Goal: Task Accomplishment & Management: Manage account settings

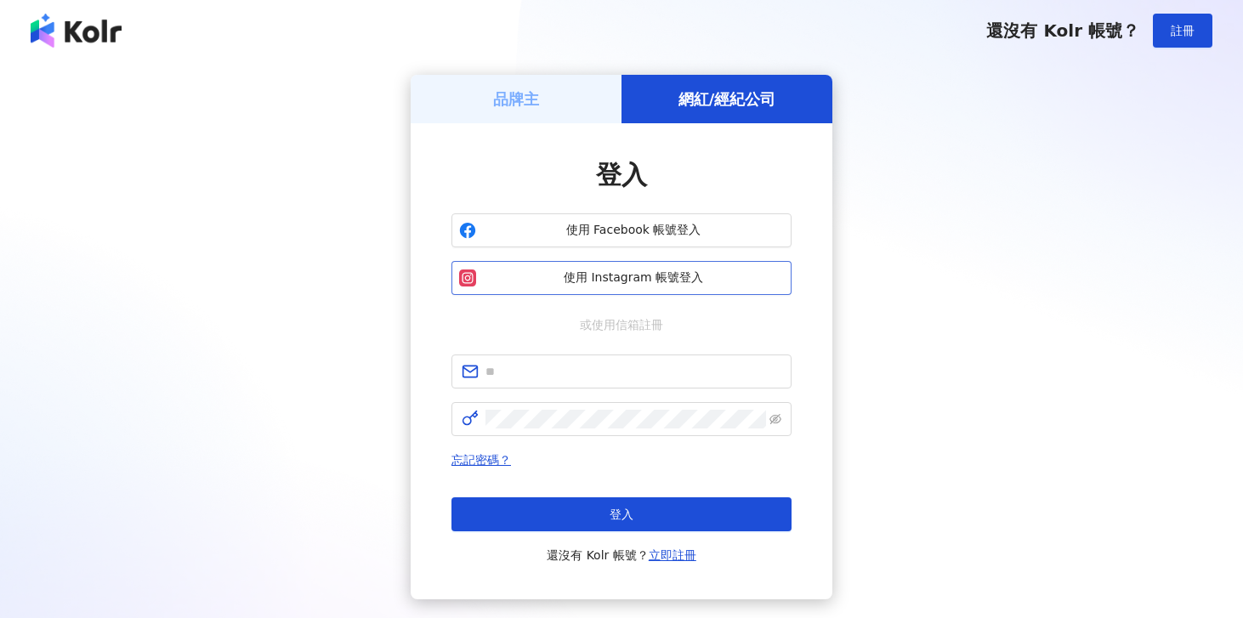
click at [628, 279] on span "使用 Instagram 帳號登入" at bounding box center [633, 278] width 301 height 17
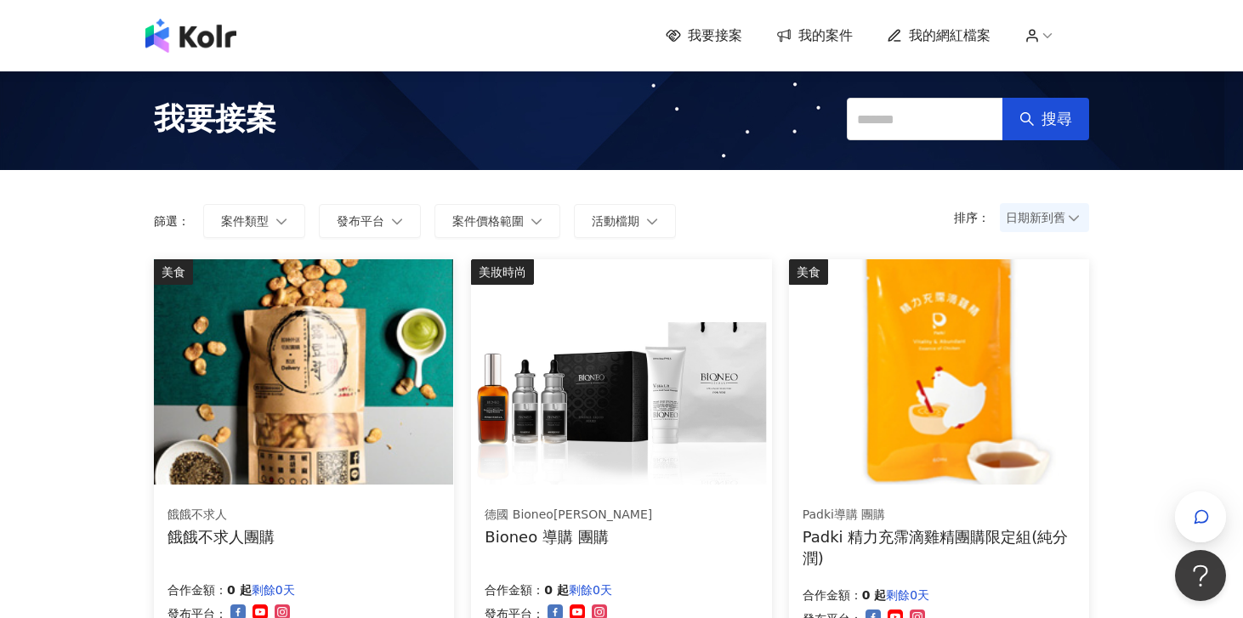
click at [823, 31] on span "我的案件" at bounding box center [826, 35] width 54 height 19
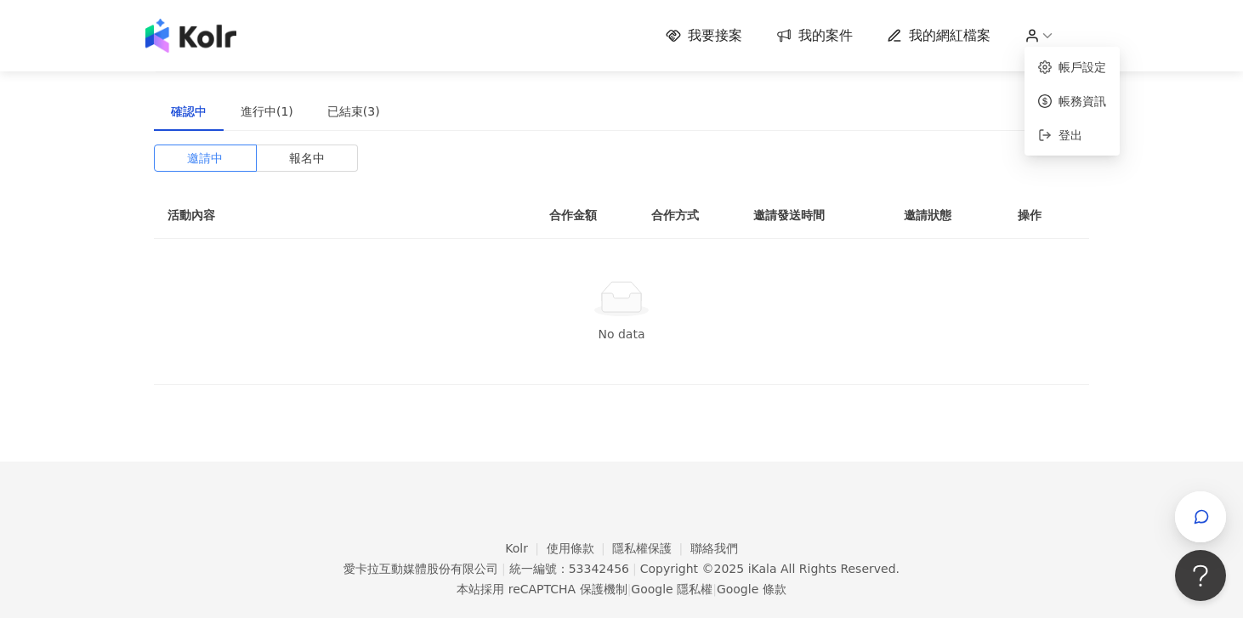
click at [1039, 37] on icon at bounding box center [1032, 35] width 15 height 15
click at [1073, 70] on link "帳戶設定" at bounding box center [1083, 67] width 48 height 14
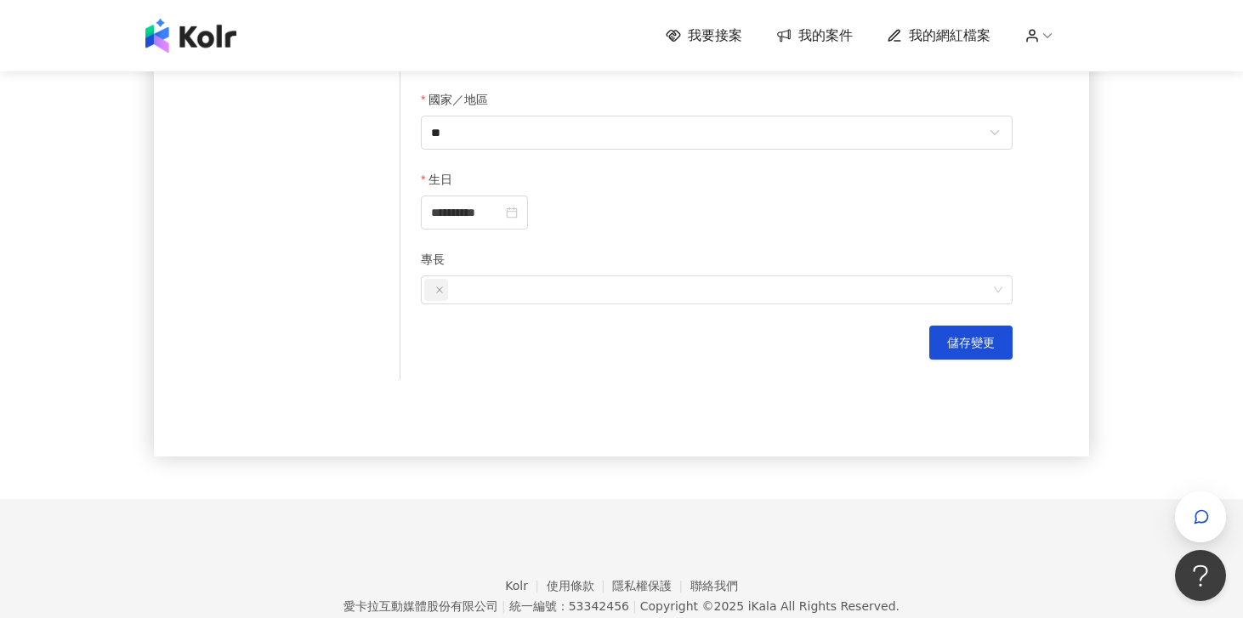
scroll to position [270, 0]
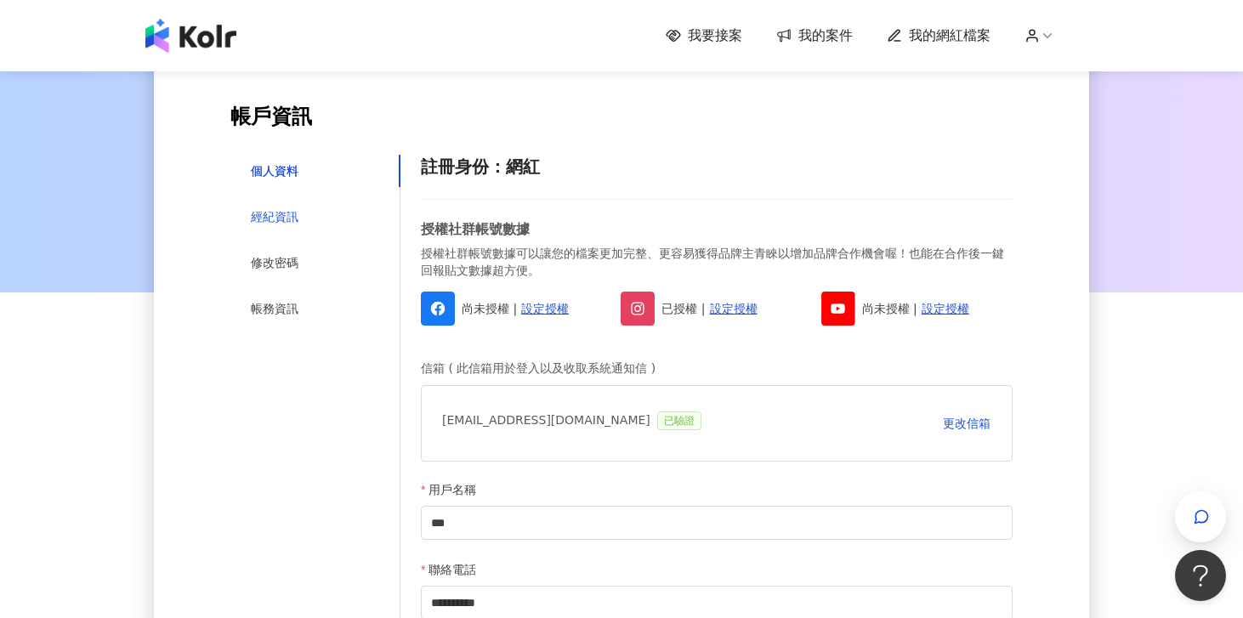
click at [282, 214] on div "經紀資訊" at bounding box center [275, 217] width 48 height 19
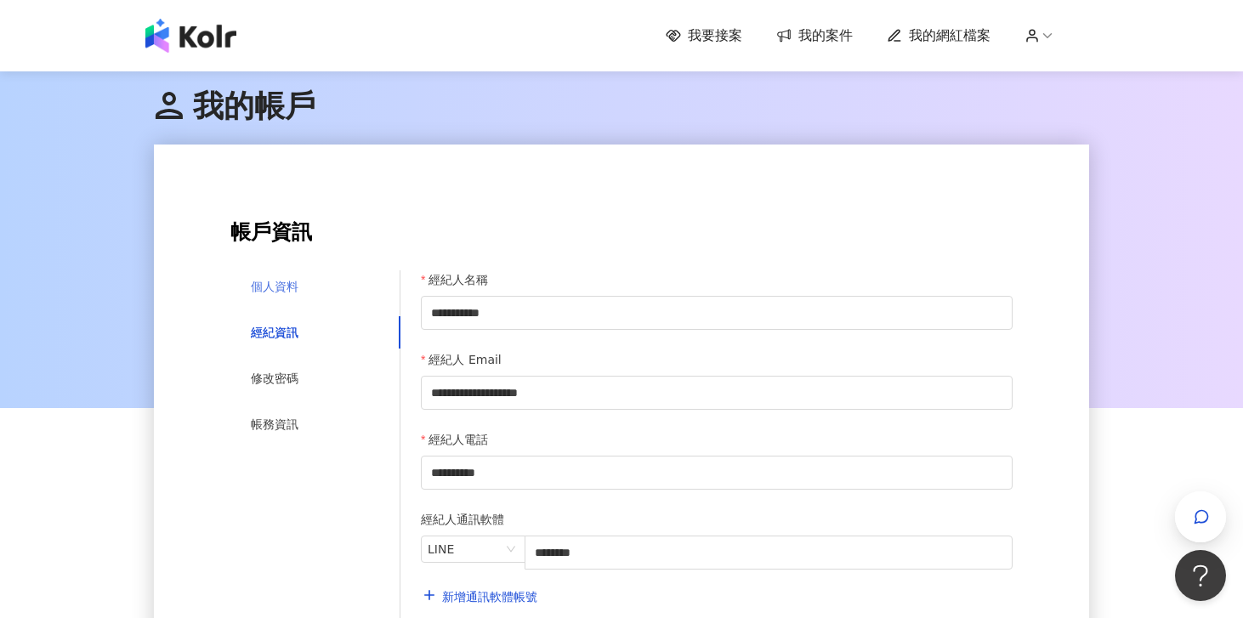
click at [270, 300] on div "個人資料" at bounding box center [315, 286] width 170 height 32
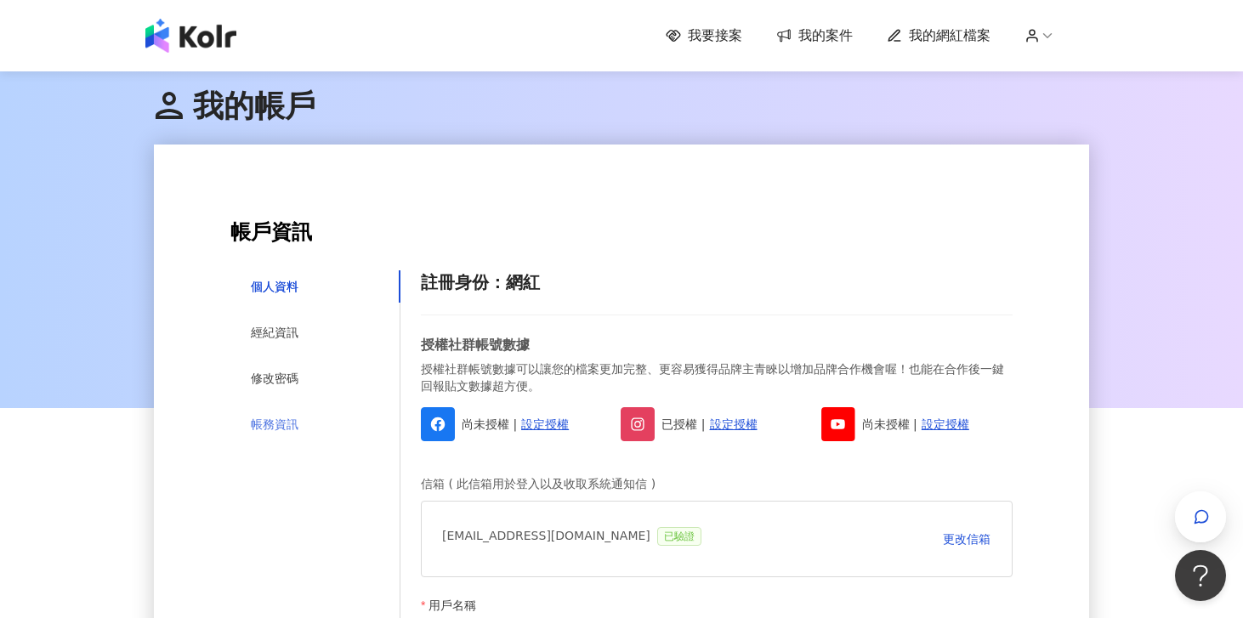
click at [277, 434] on div "帳務資訊" at bounding box center [315, 424] width 170 height 32
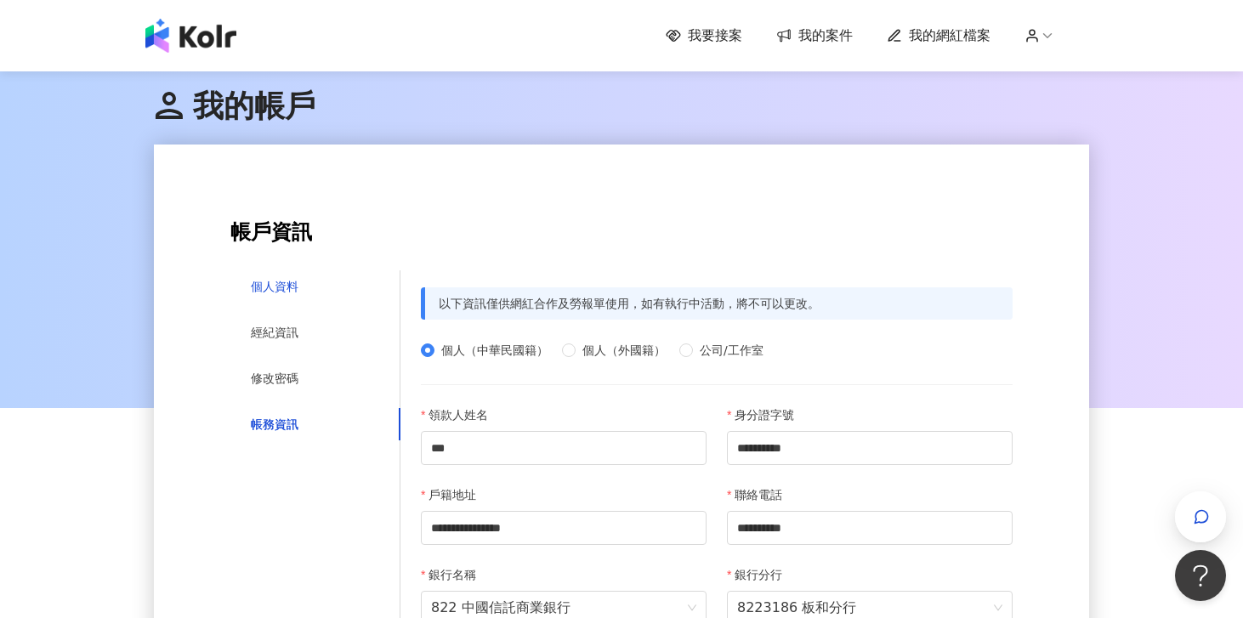
click at [290, 291] on div "個人資料" at bounding box center [275, 286] width 48 height 19
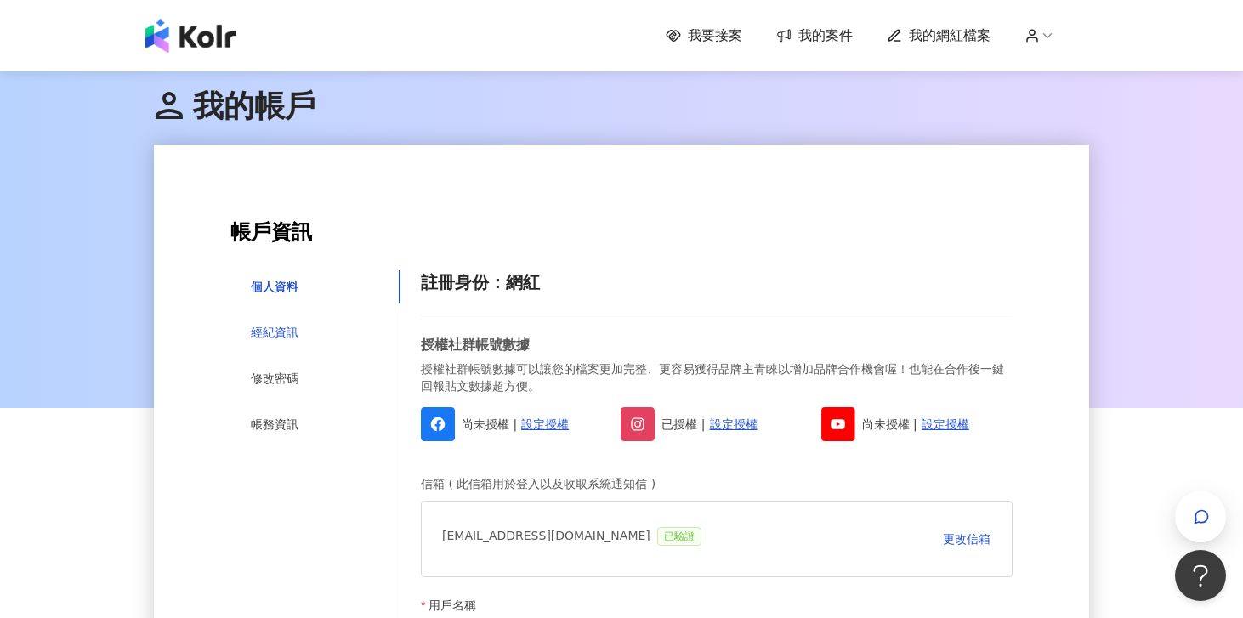
click at [280, 336] on div "經紀資訊" at bounding box center [275, 332] width 48 height 19
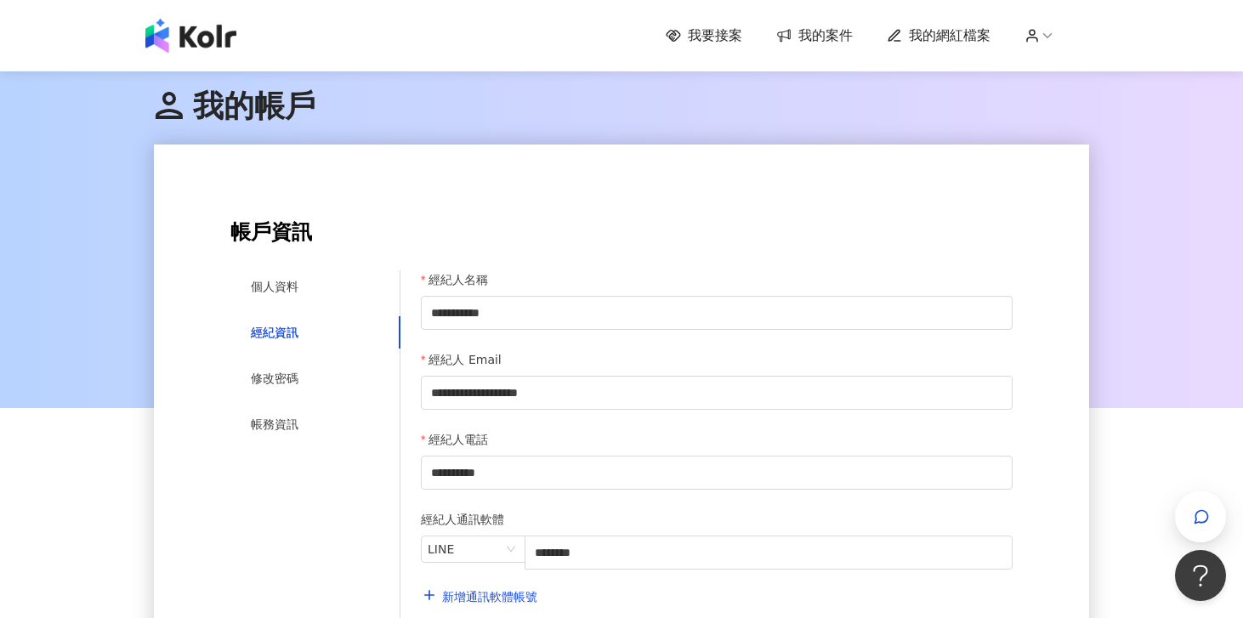
scroll to position [617, 0]
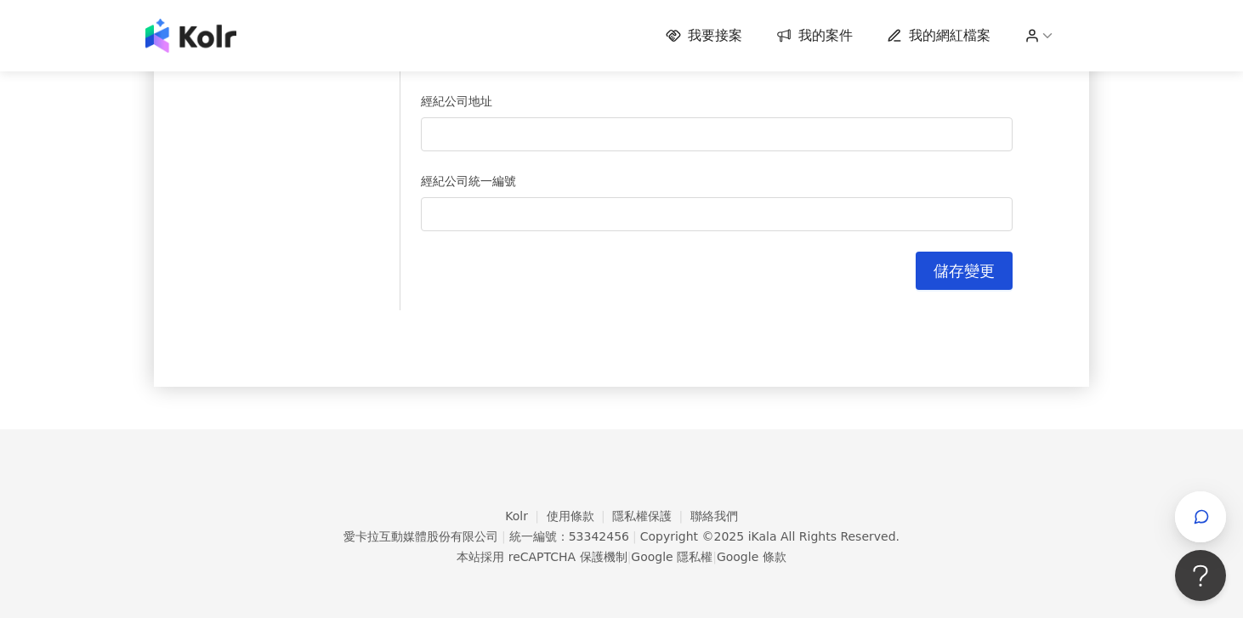
click at [820, 48] on div "我要接案 我的案件 我的網紅檔案" at bounding box center [622, 36] width 970 height 34
click at [829, 33] on span "我的案件" at bounding box center [826, 35] width 54 height 19
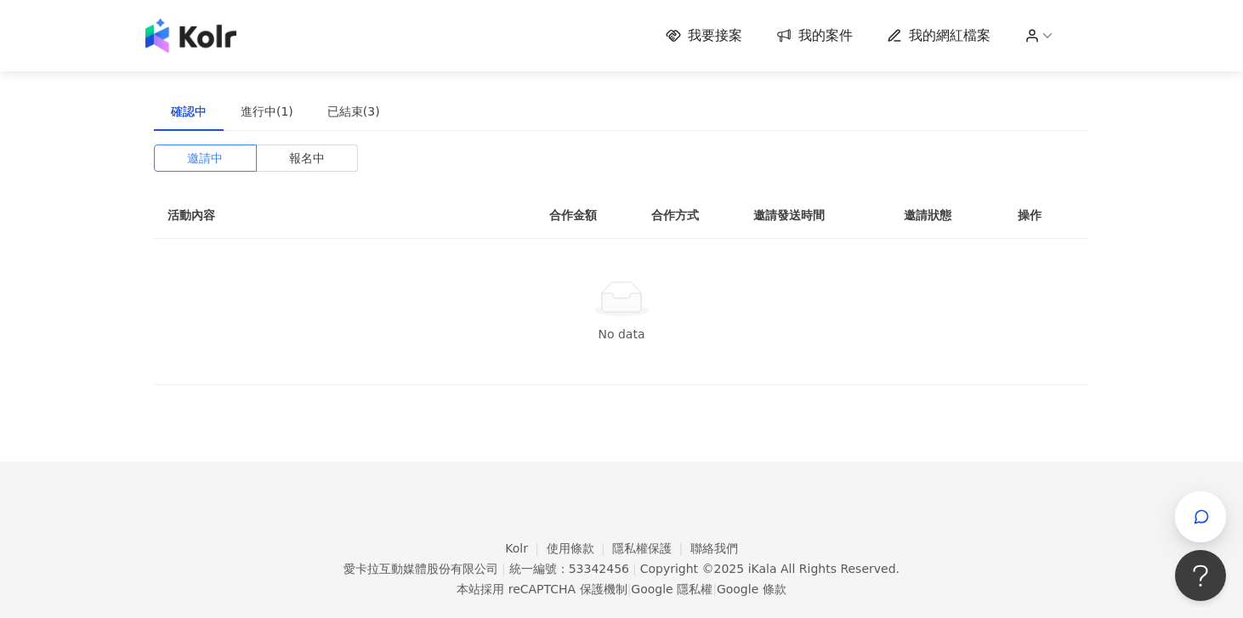
click at [920, 37] on span "我的網紅檔案" at bounding box center [950, 35] width 82 height 19
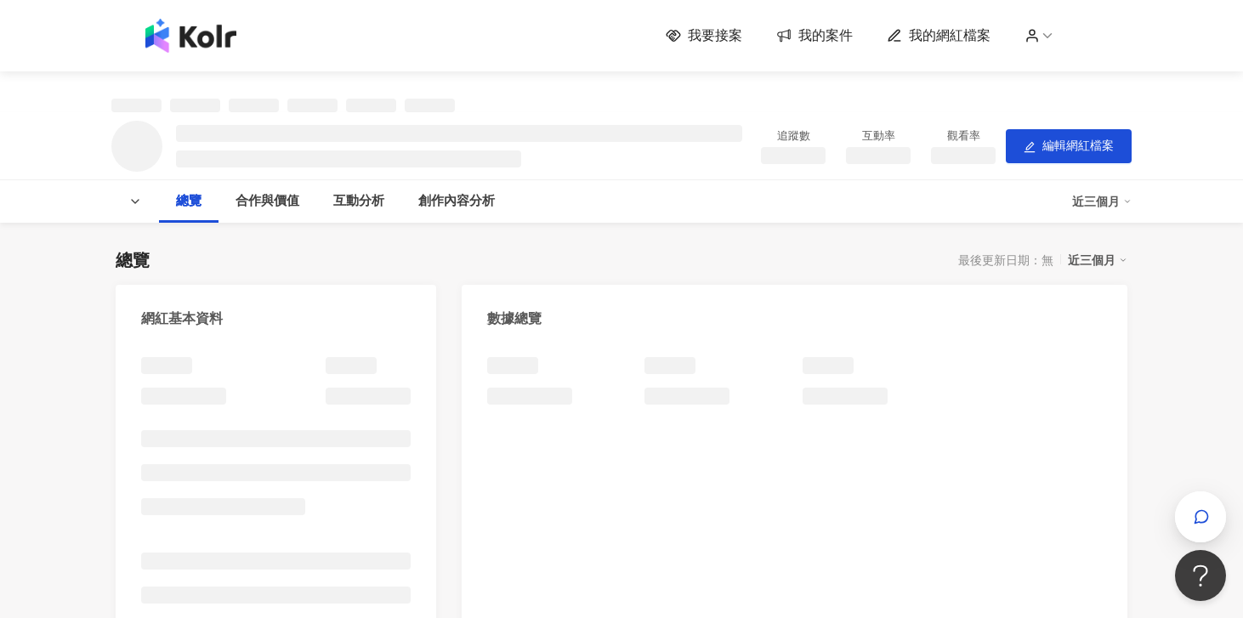
click at [818, 33] on span "我的案件" at bounding box center [826, 35] width 54 height 19
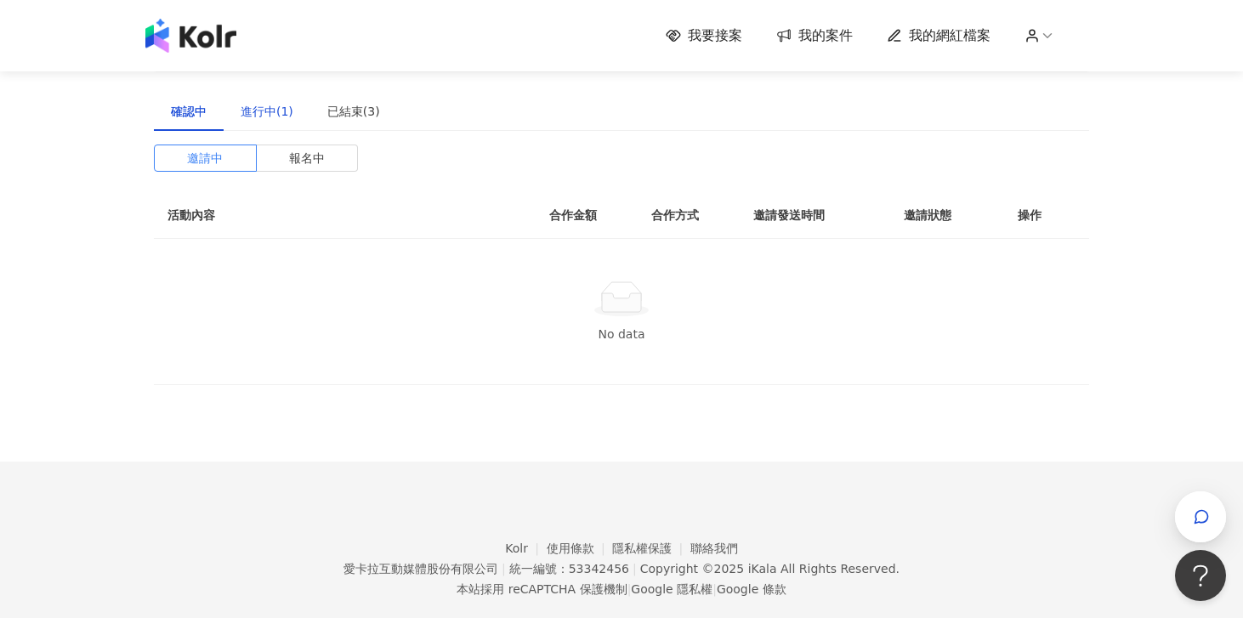
click at [284, 118] on div "進行中(1)" at bounding box center [267, 111] width 53 height 19
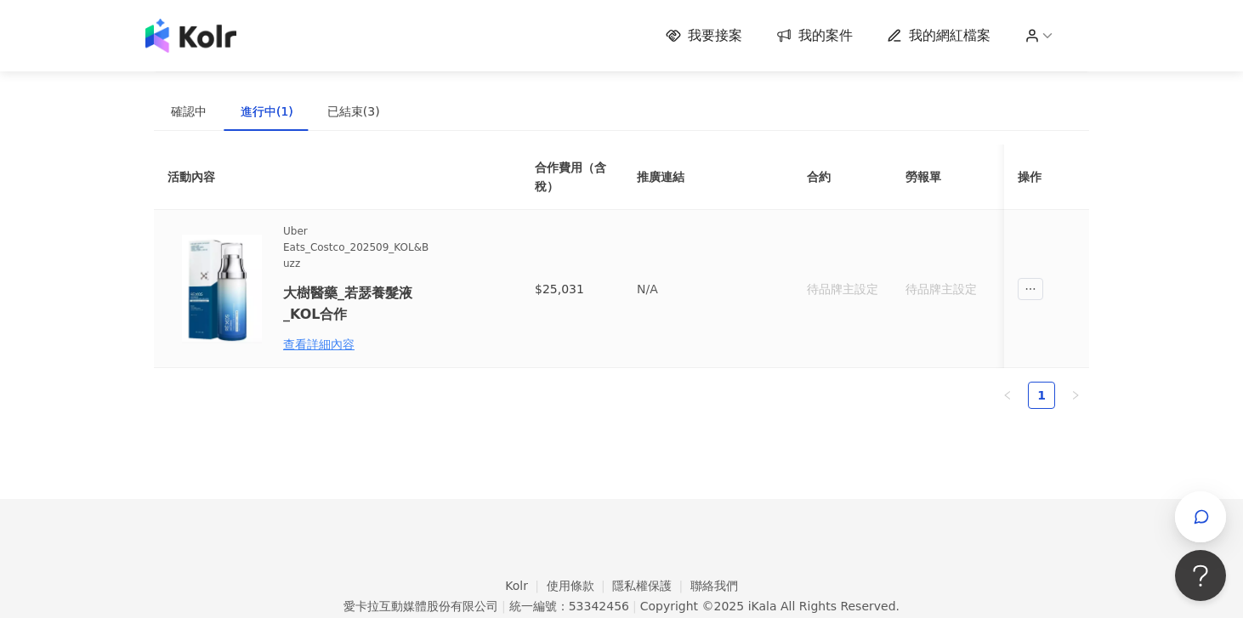
click at [370, 237] on span "Uber Eats_Costco_202509_KOL&Buzz" at bounding box center [357, 248] width 149 height 48
click at [322, 343] on div "查看詳細內容" at bounding box center [357, 344] width 149 height 19
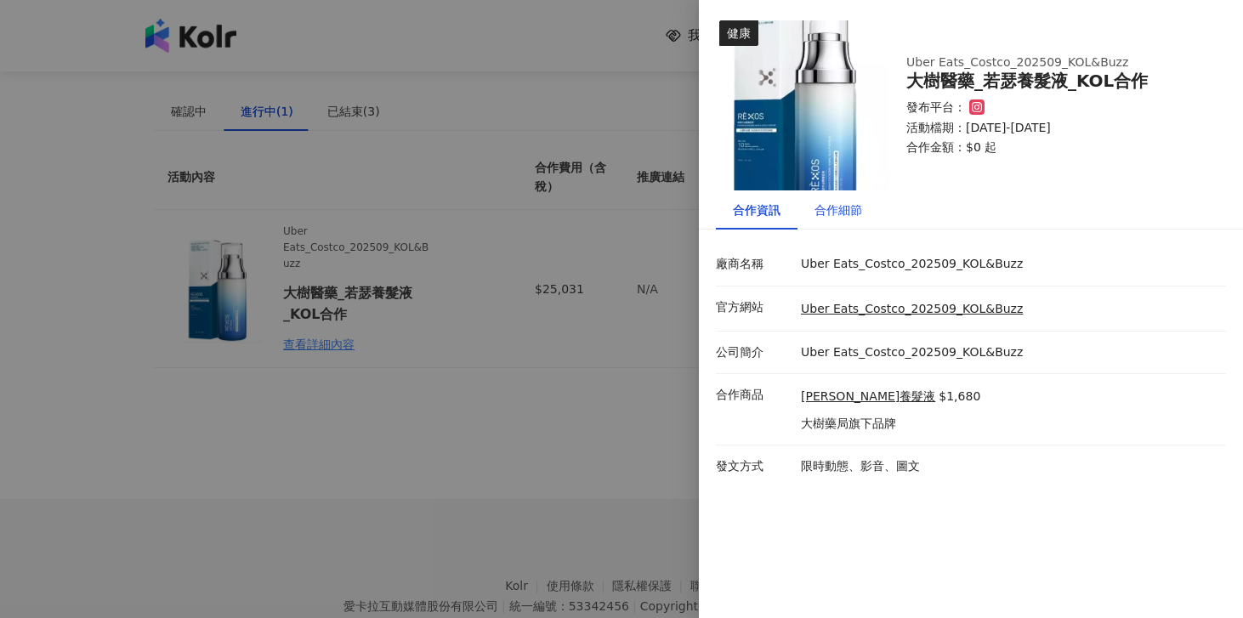
click at [828, 213] on div "合作細節" at bounding box center [839, 210] width 48 height 19
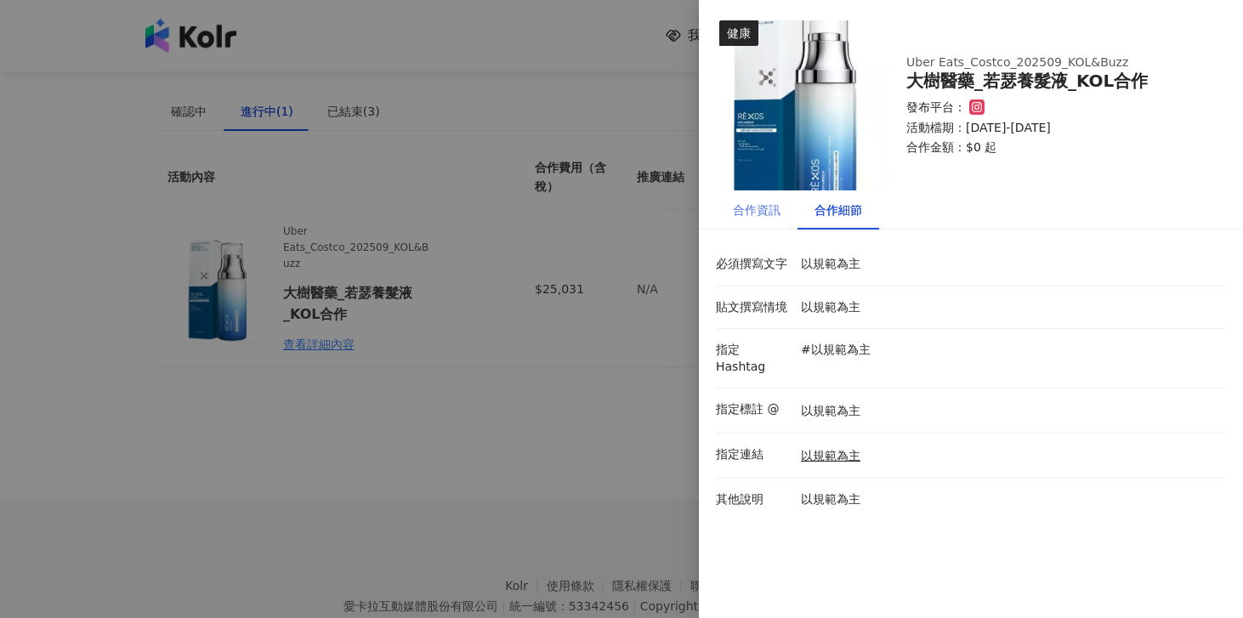
click at [742, 228] on div "合作資訊" at bounding box center [757, 210] width 82 height 39
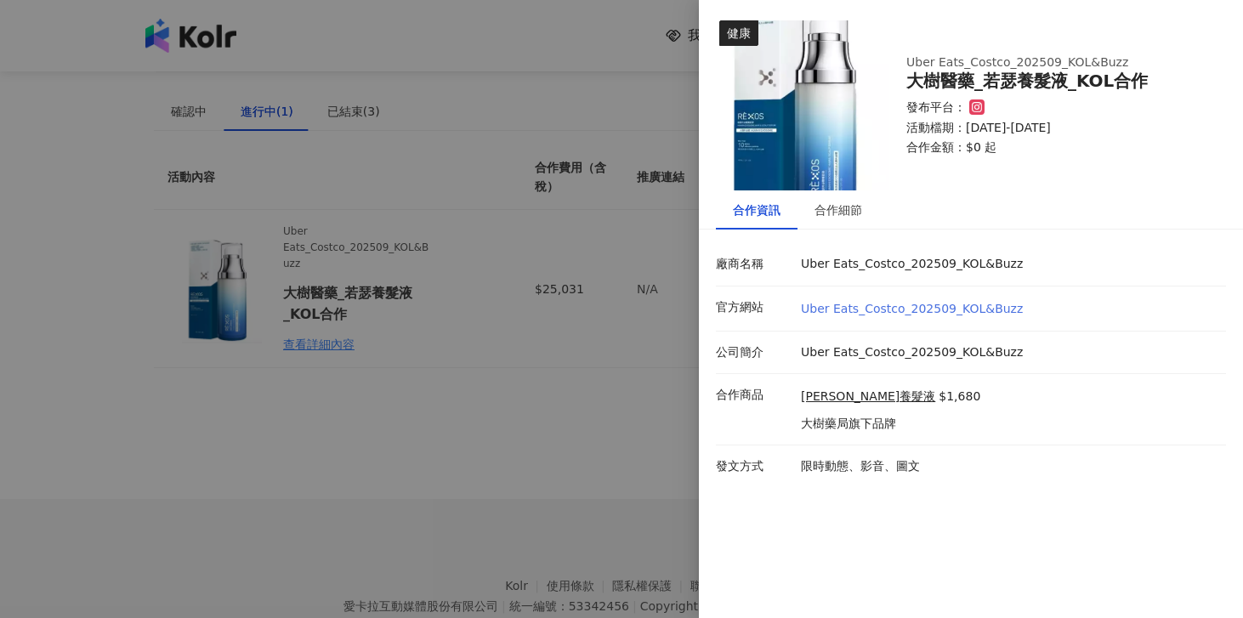
click at [890, 313] on link "Uber Eats_Costco_202509_KOL&Buzz" at bounding box center [912, 309] width 222 height 14
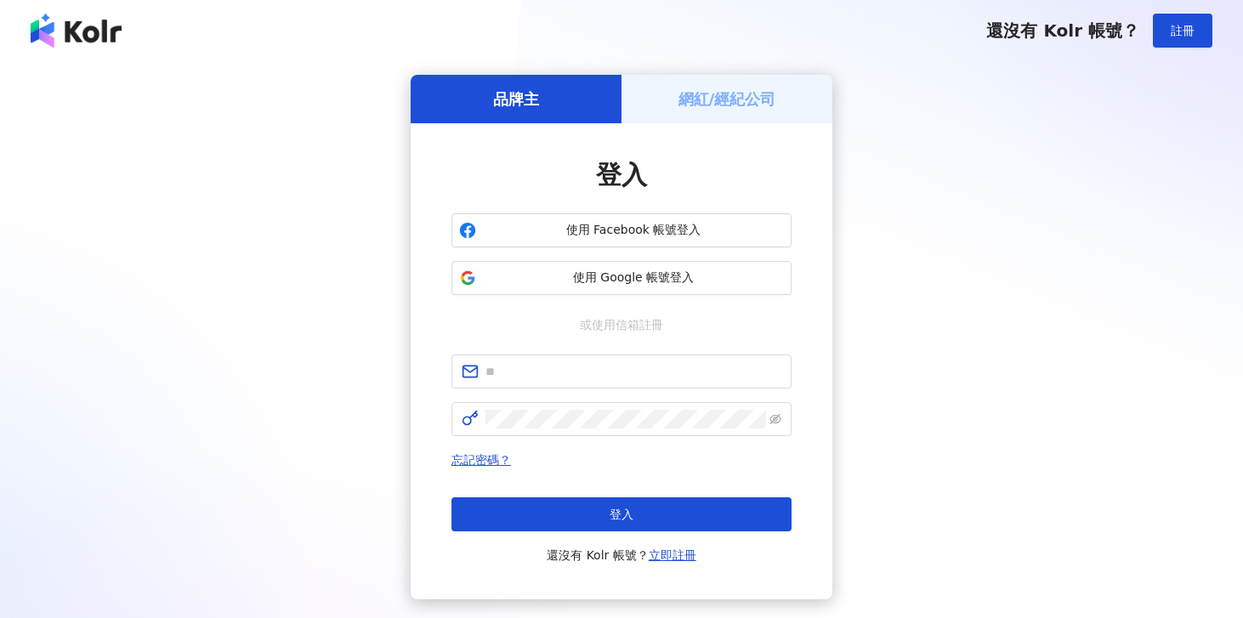
click at [753, 113] on div "網紅/經紀公司" at bounding box center [727, 99] width 211 height 48
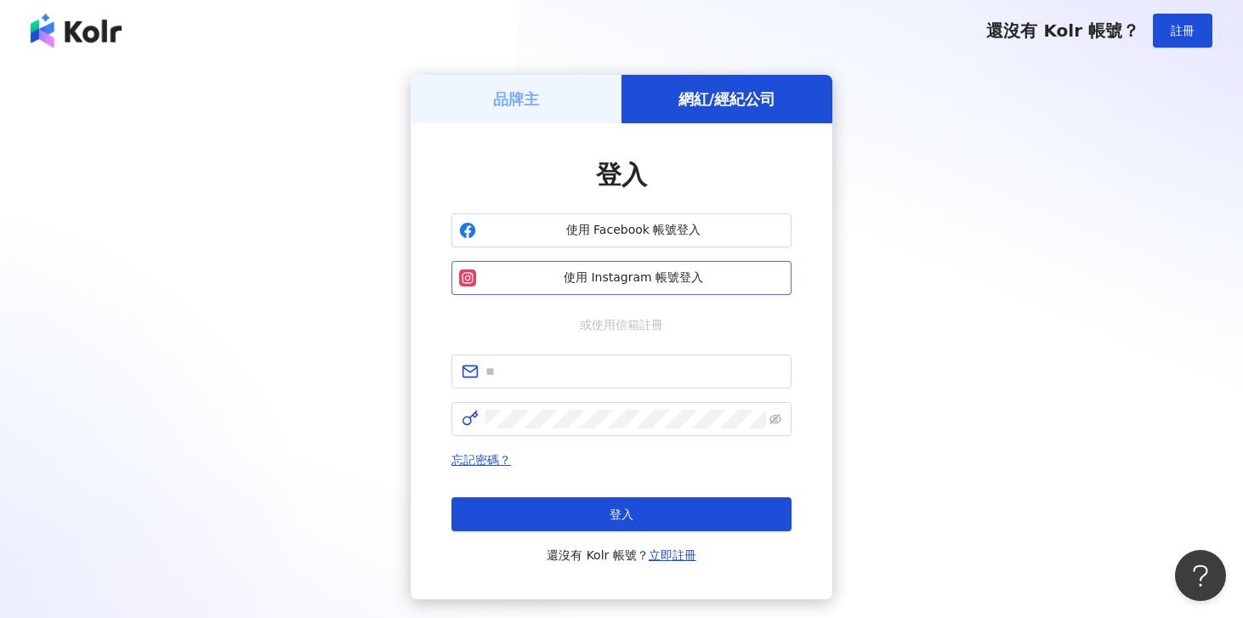
click at [635, 280] on span "使用 Instagram 帳號登入" at bounding box center [633, 278] width 301 height 17
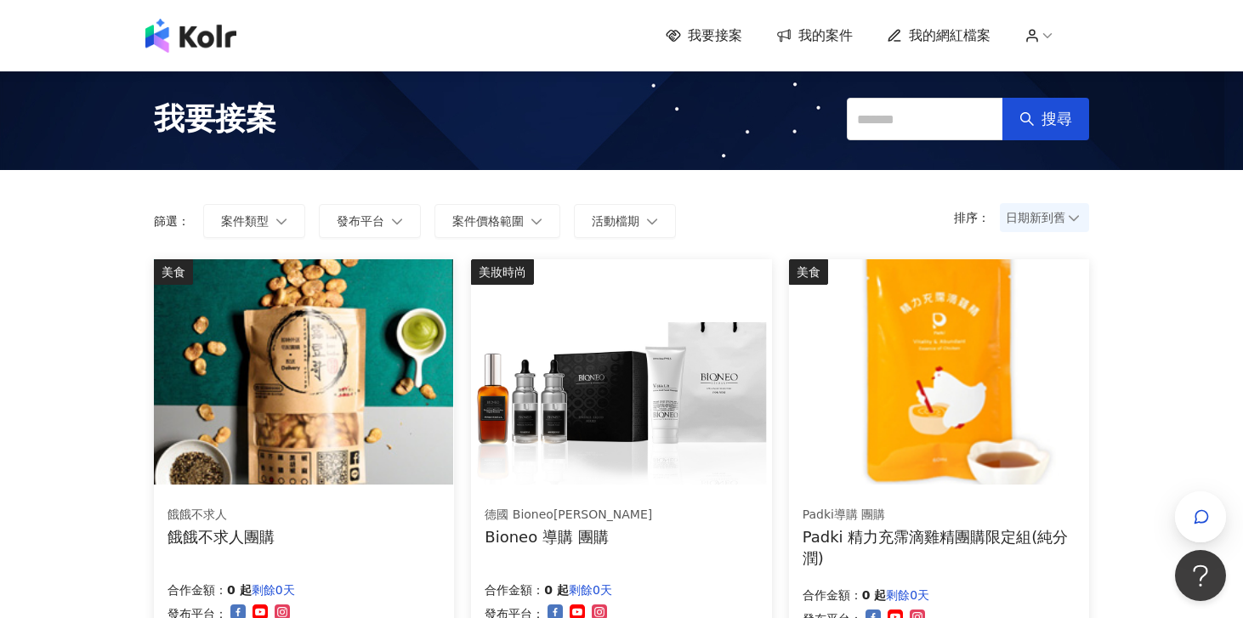
click at [838, 38] on span "我的案件" at bounding box center [826, 35] width 54 height 19
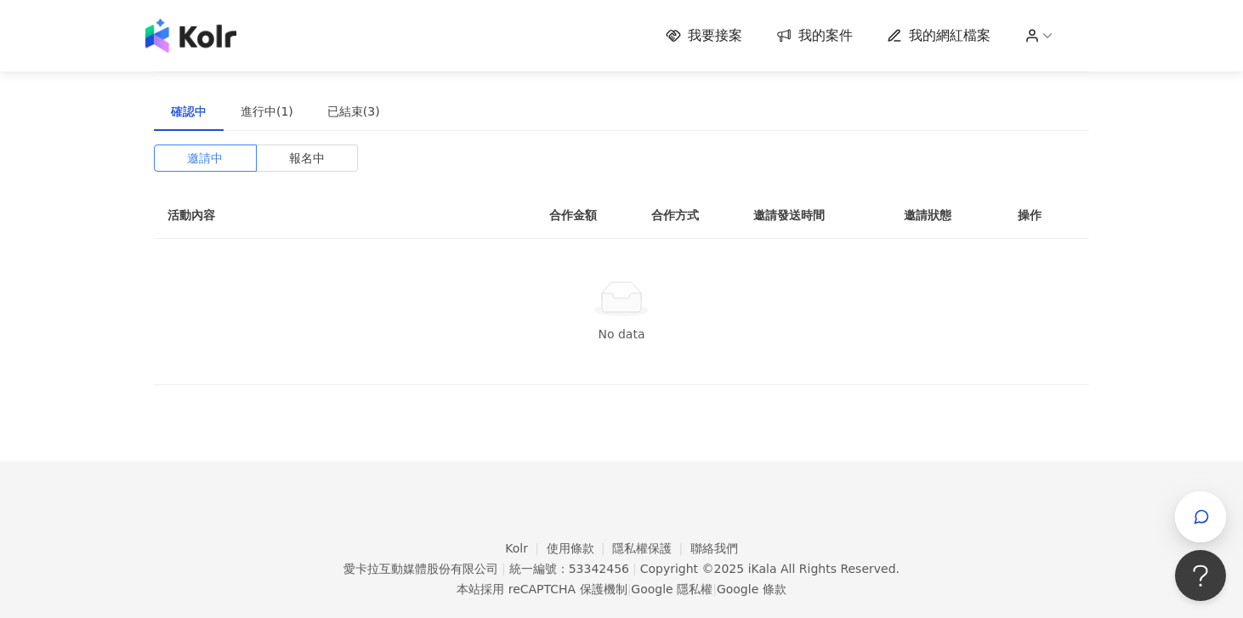
click at [892, 35] on icon at bounding box center [894, 35] width 11 height 11
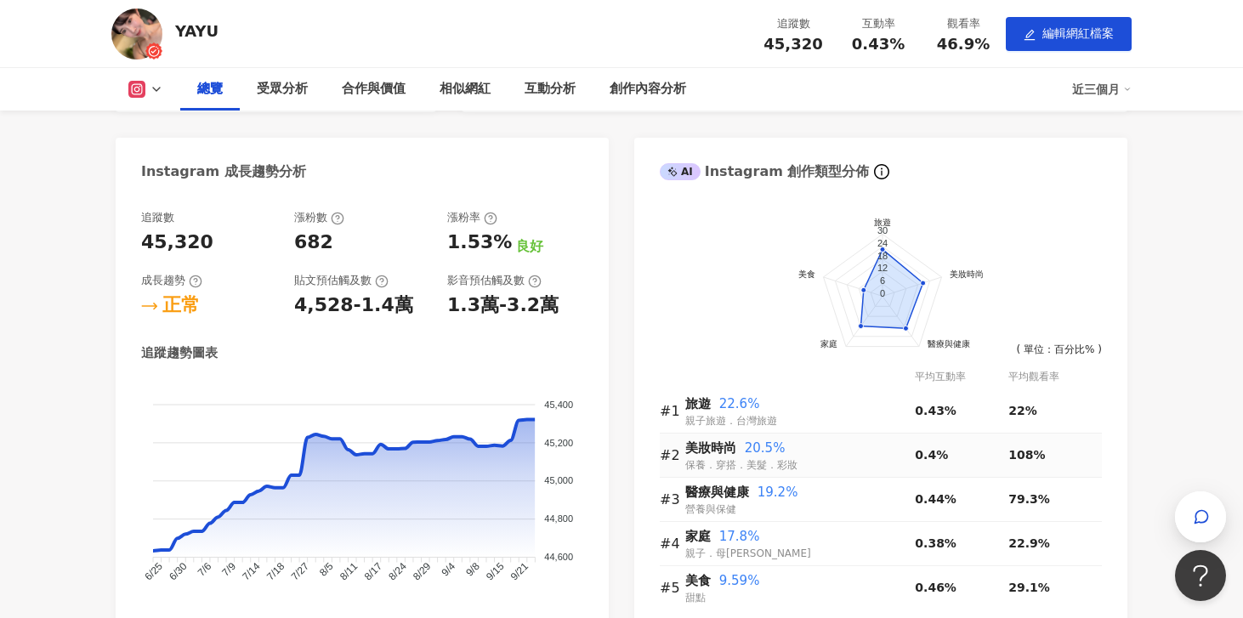
scroll to position [262, 0]
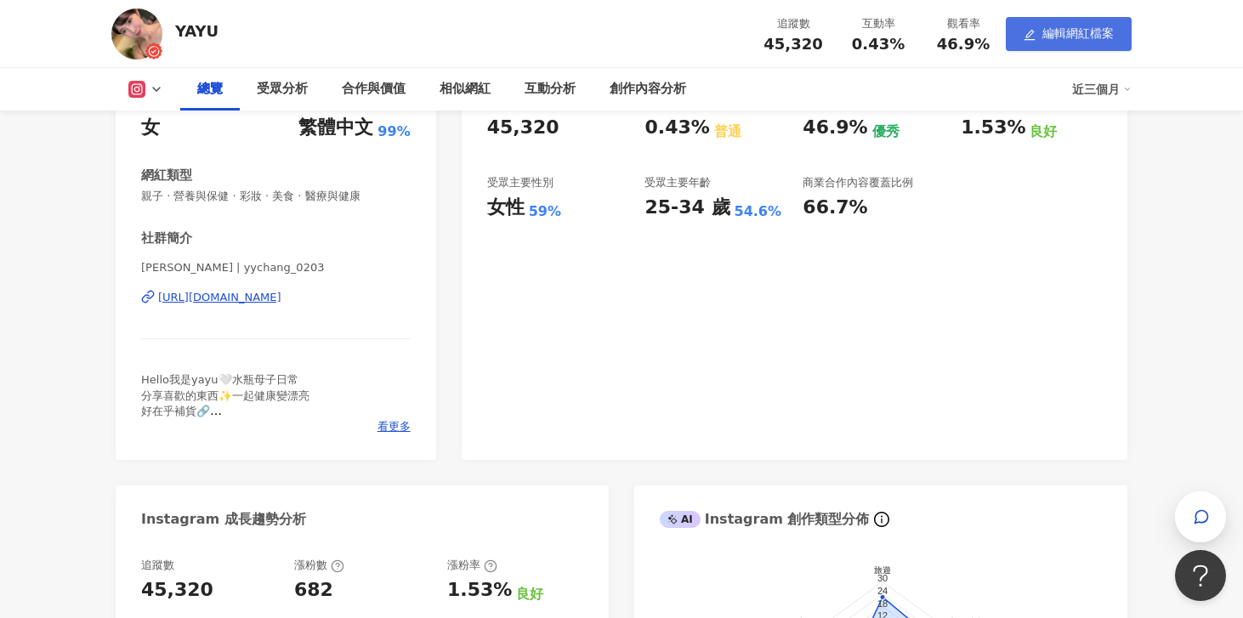
click at [1092, 36] on span "編輯網紅檔案" at bounding box center [1078, 33] width 71 height 14
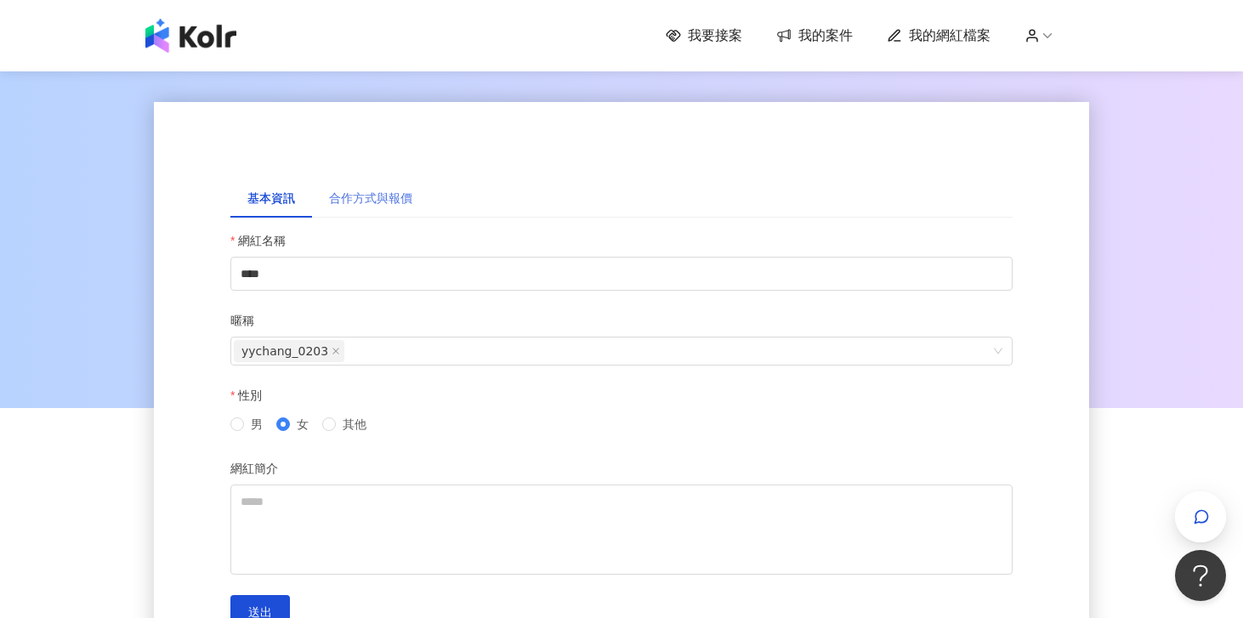
click at [370, 208] on div "合作方式與報價" at bounding box center [370, 198] width 117 height 39
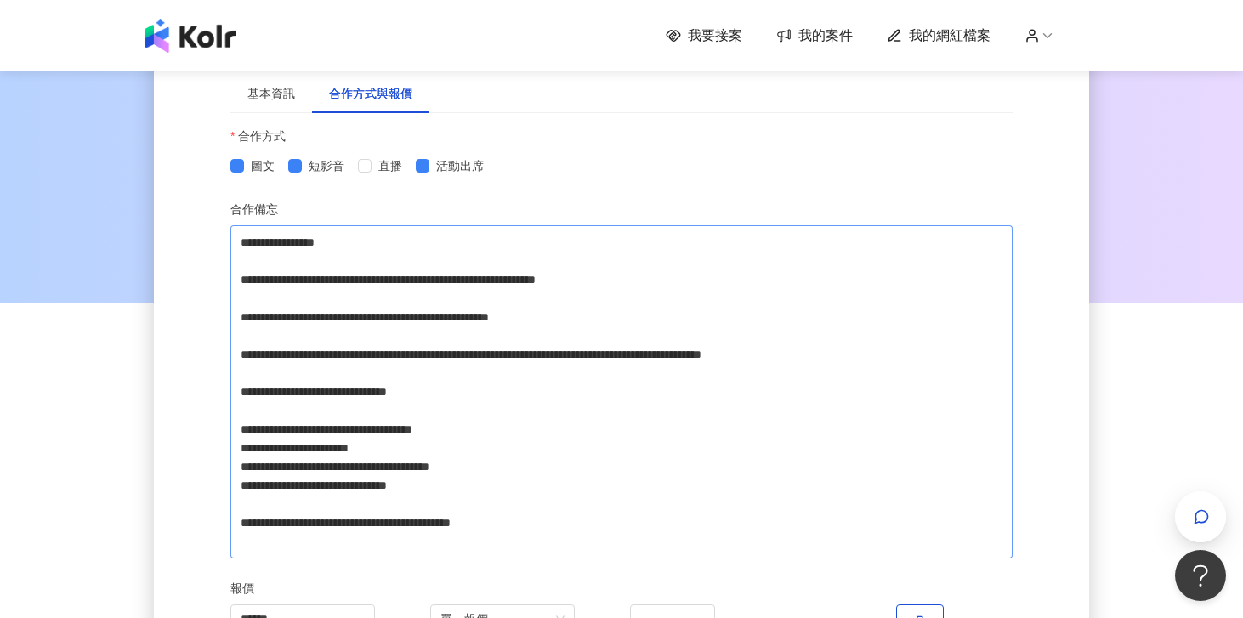
scroll to position [105, 0]
click at [512, 340] on textarea "**********" at bounding box center [621, 391] width 782 height 333
paste textarea "**********"
type textarea "**********"
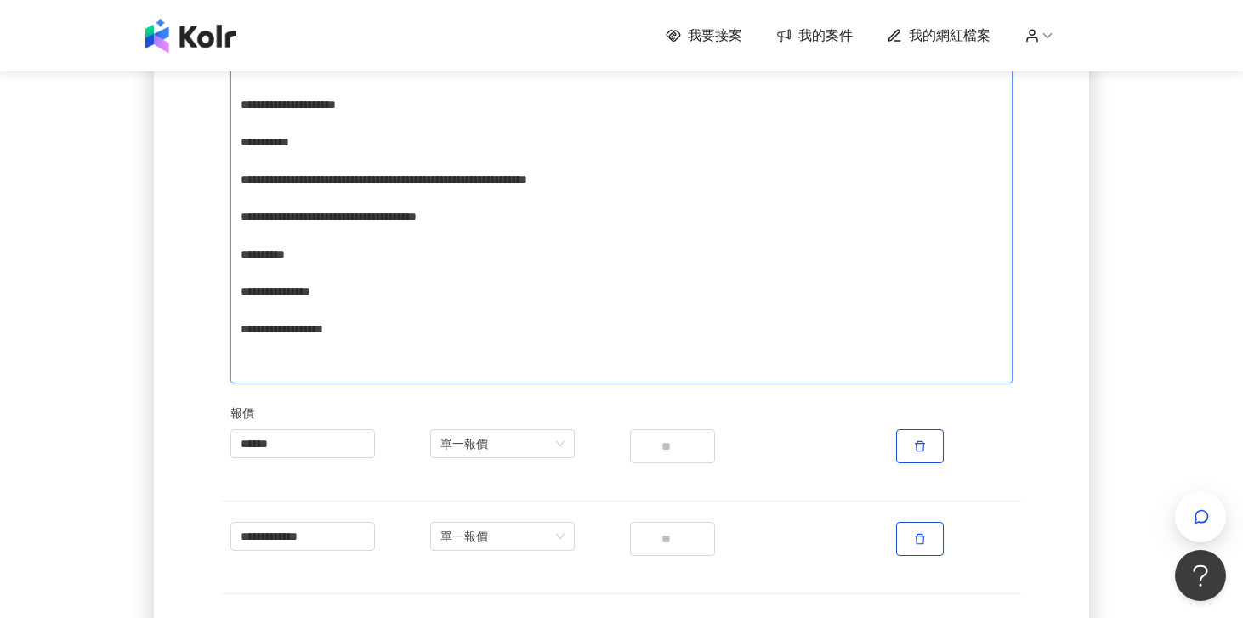
scroll to position [1237, 0]
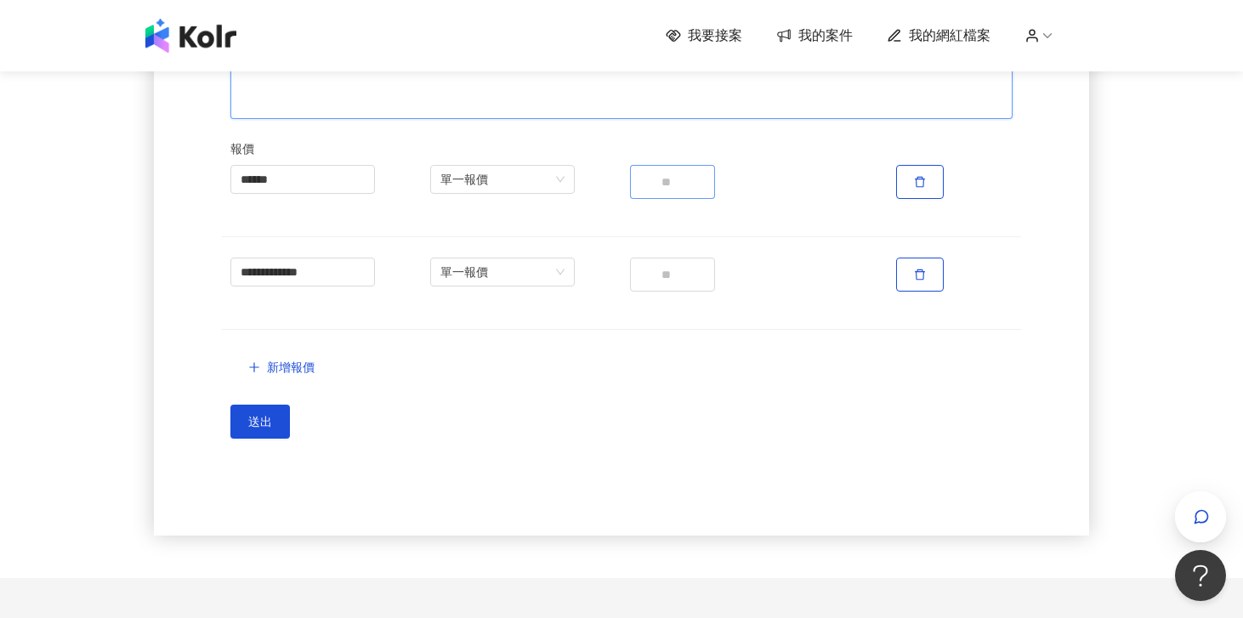
type textarea "**********"
click at [661, 179] on input "*****" at bounding box center [672, 182] width 85 height 34
type input "*****"
click at [658, 280] on input "****" at bounding box center [672, 275] width 85 height 34
type input "*****"
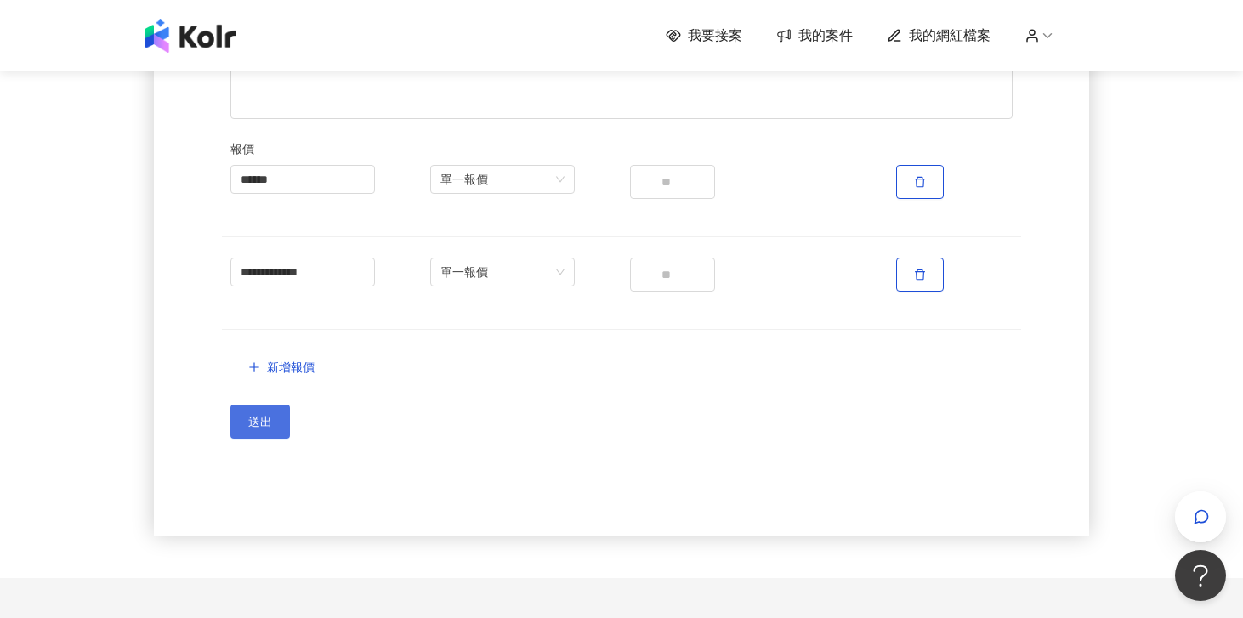
click at [250, 429] on span "送出" at bounding box center [260, 422] width 24 height 14
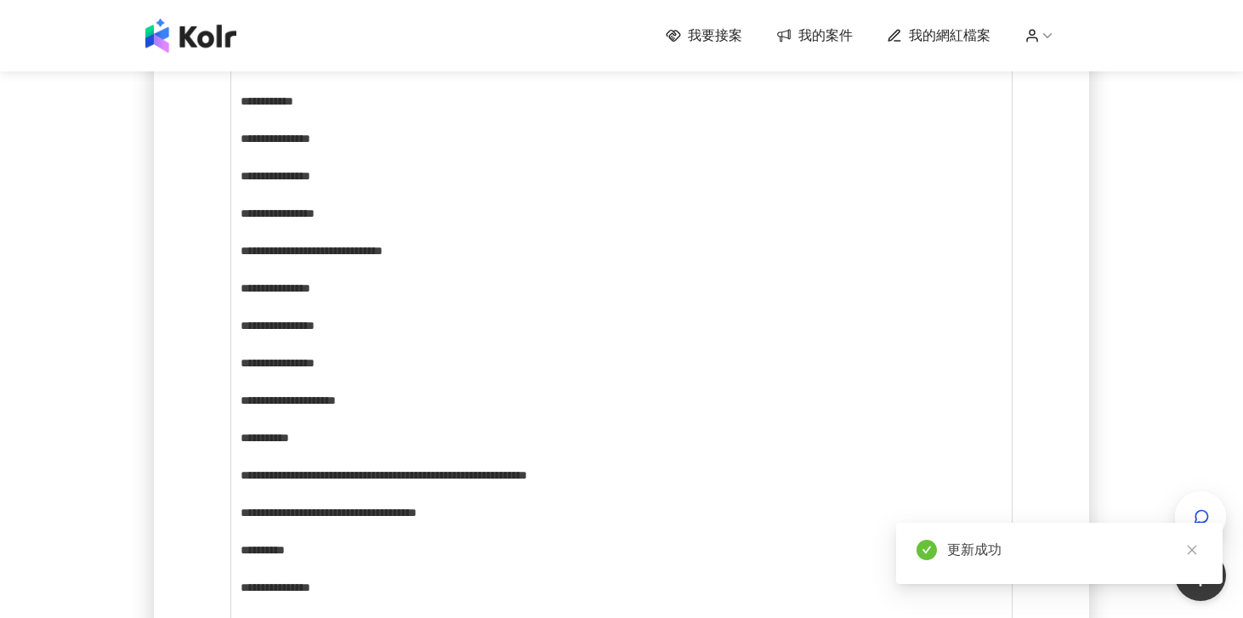
scroll to position [0, 0]
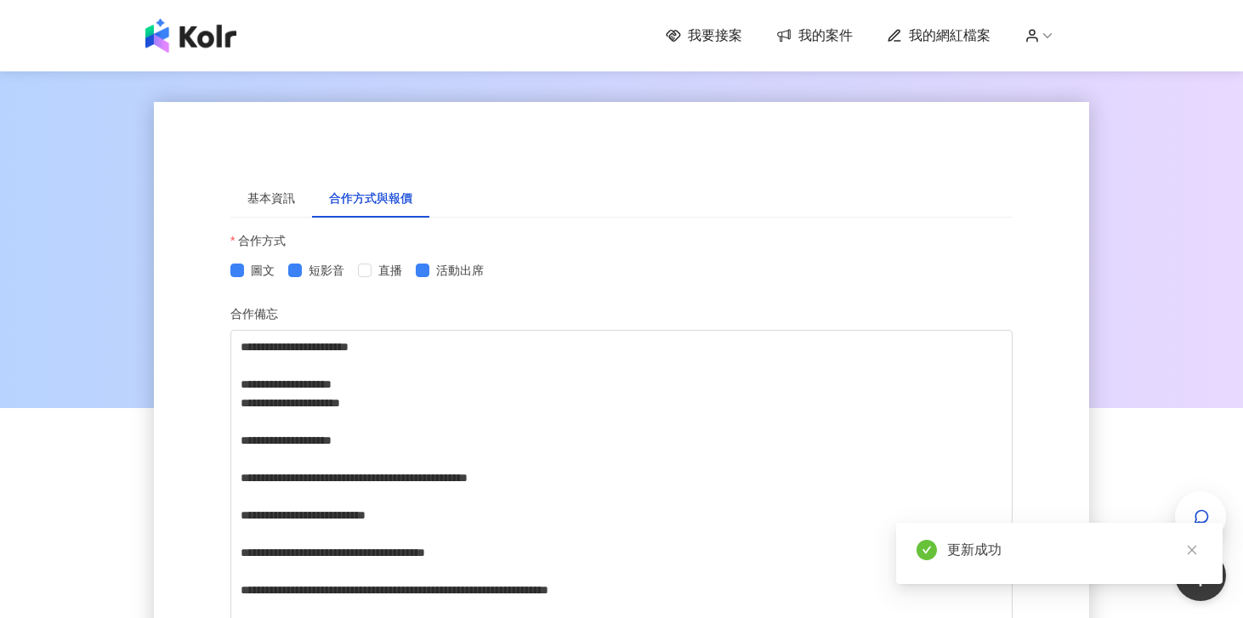
click at [936, 40] on span "我的網紅檔案" at bounding box center [950, 35] width 82 height 19
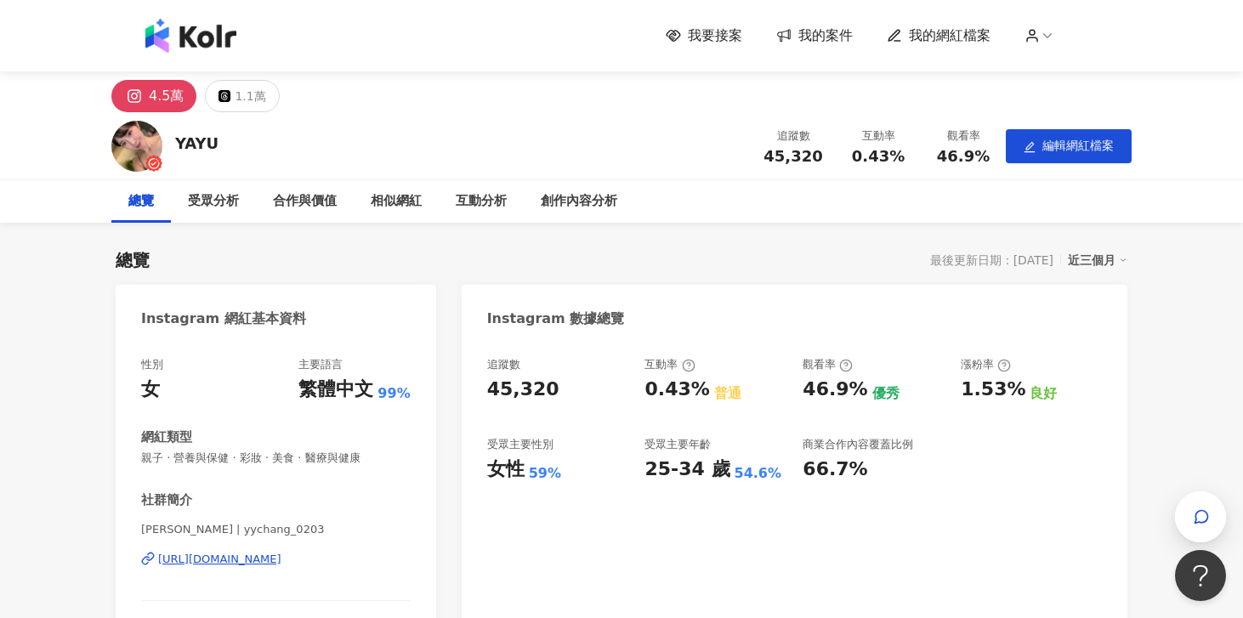
click at [801, 29] on span "我的案件" at bounding box center [826, 35] width 54 height 19
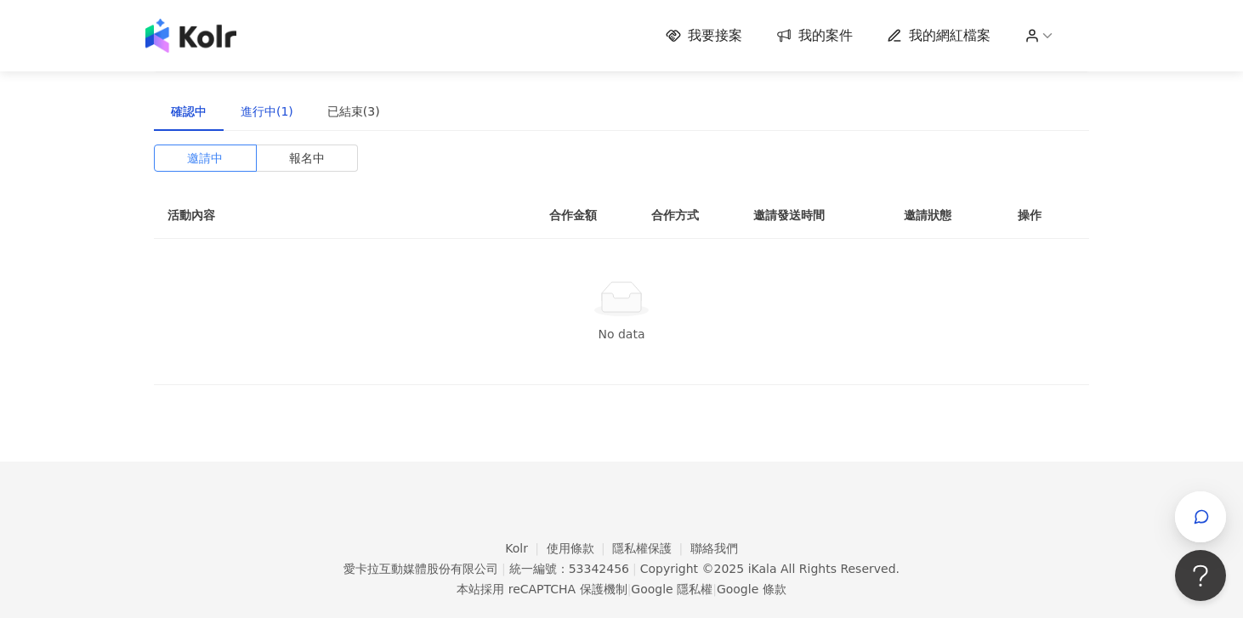
click at [277, 112] on div "進行中(1)" at bounding box center [267, 111] width 53 height 19
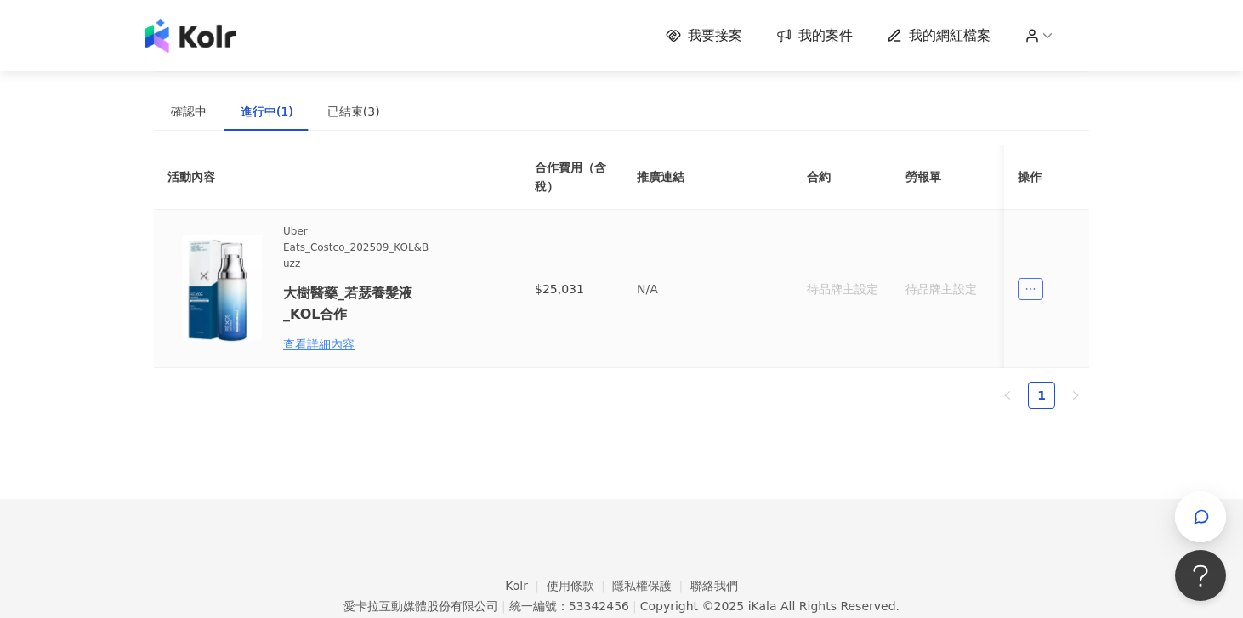
click at [1023, 292] on span "ellipsis" at bounding box center [1031, 289] width 26 height 22
click at [316, 348] on div "查看詳細內容" at bounding box center [357, 344] width 149 height 19
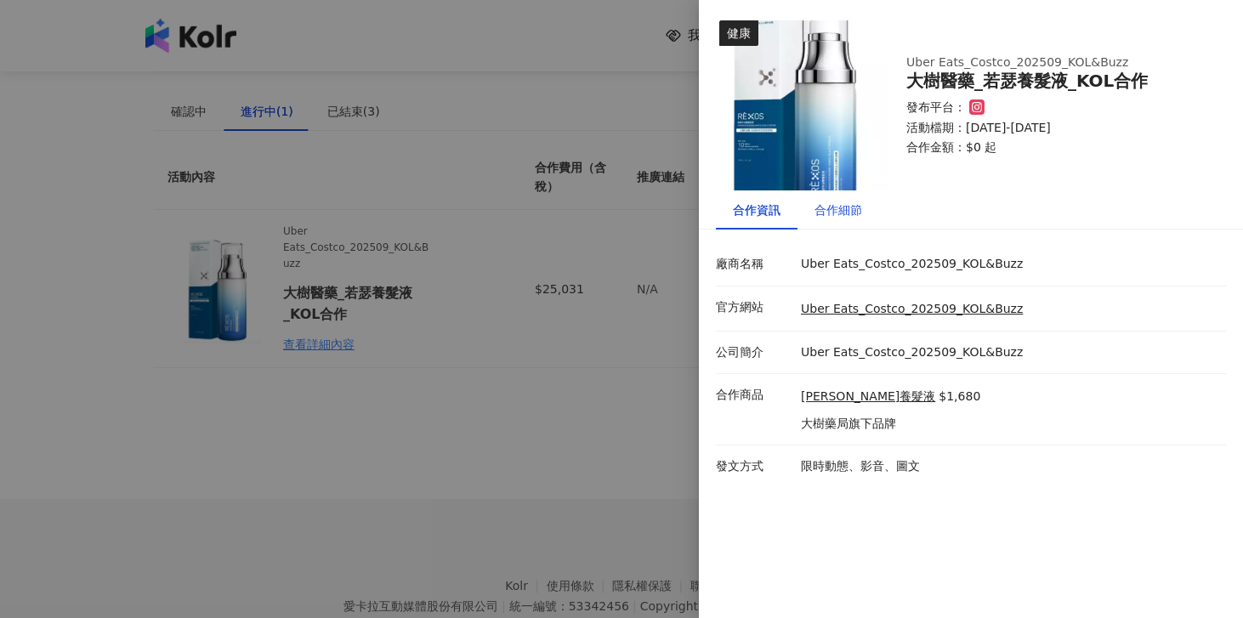
click at [842, 207] on div "合作細節" at bounding box center [839, 210] width 48 height 19
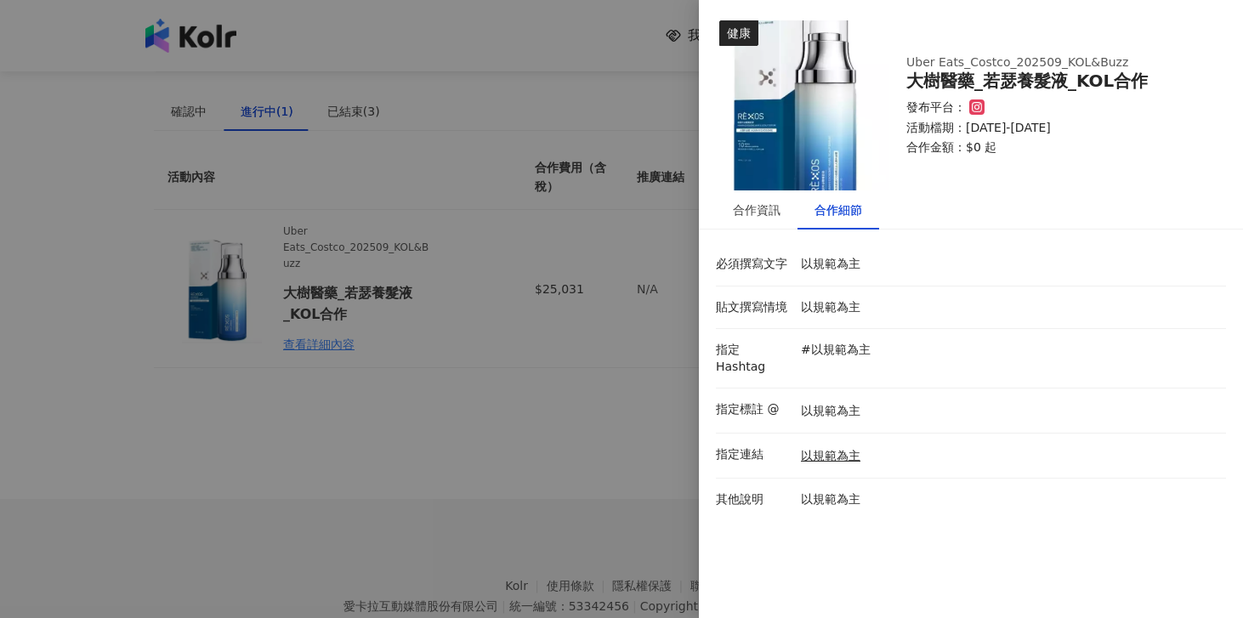
click at [496, 382] on div at bounding box center [621, 309] width 1243 height 618
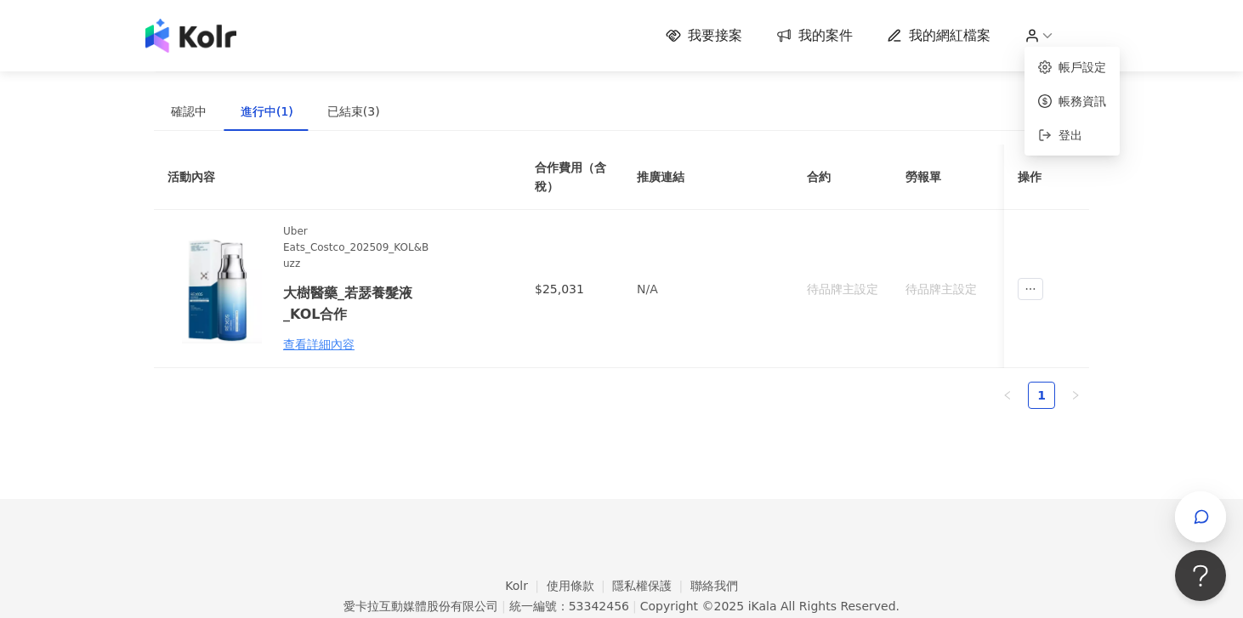
click at [1036, 42] on icon at bounding box center [1032, 35] width 15 height 15
click at [1064, 74] on link "帳戶設定" at bounding box center [1083, 67] width 48 height 14
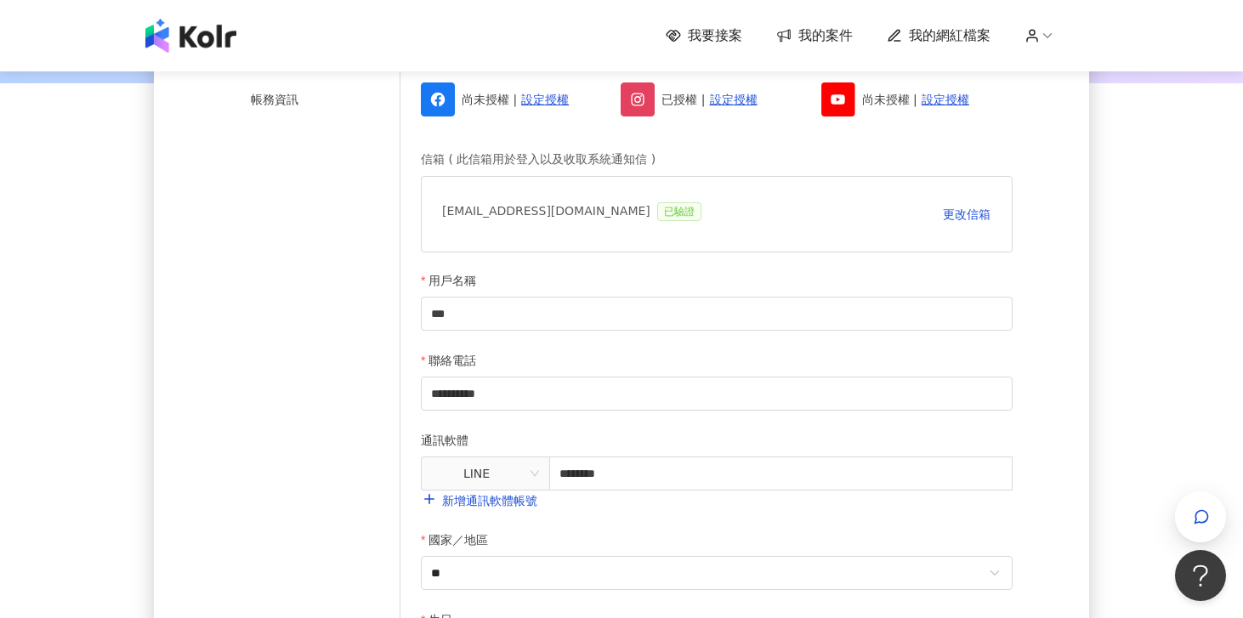
scroll to position [214, 0]
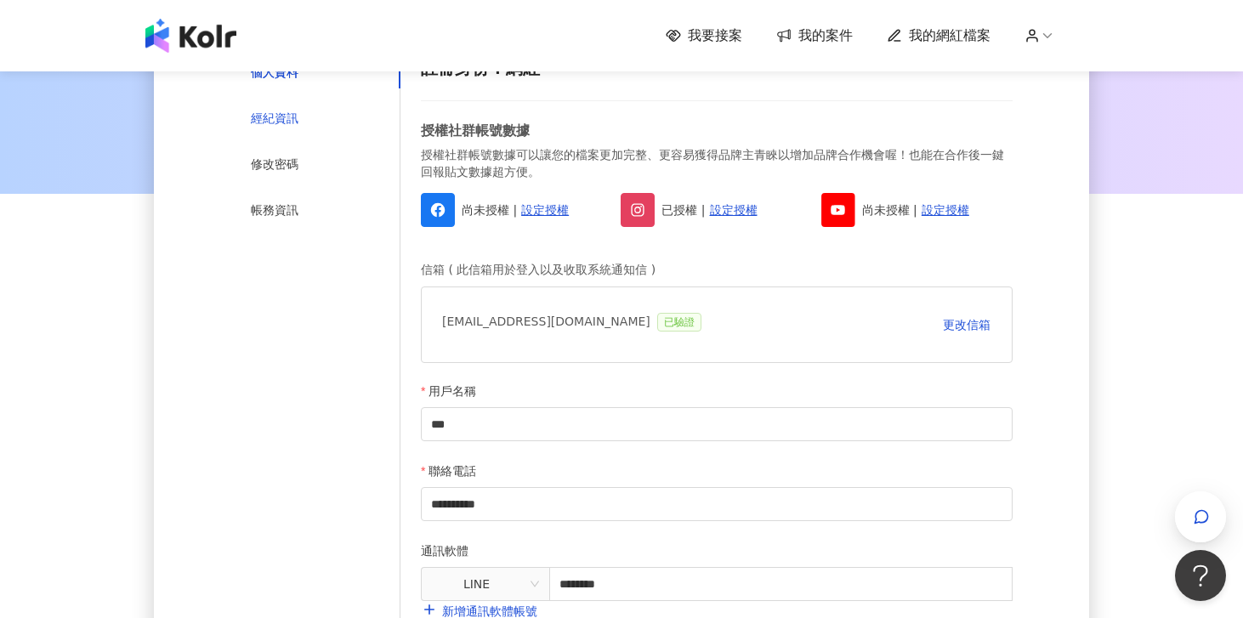
click at [283, 124] on div "經紀資訊" at bounding box center [275, 118] width 48 height 19
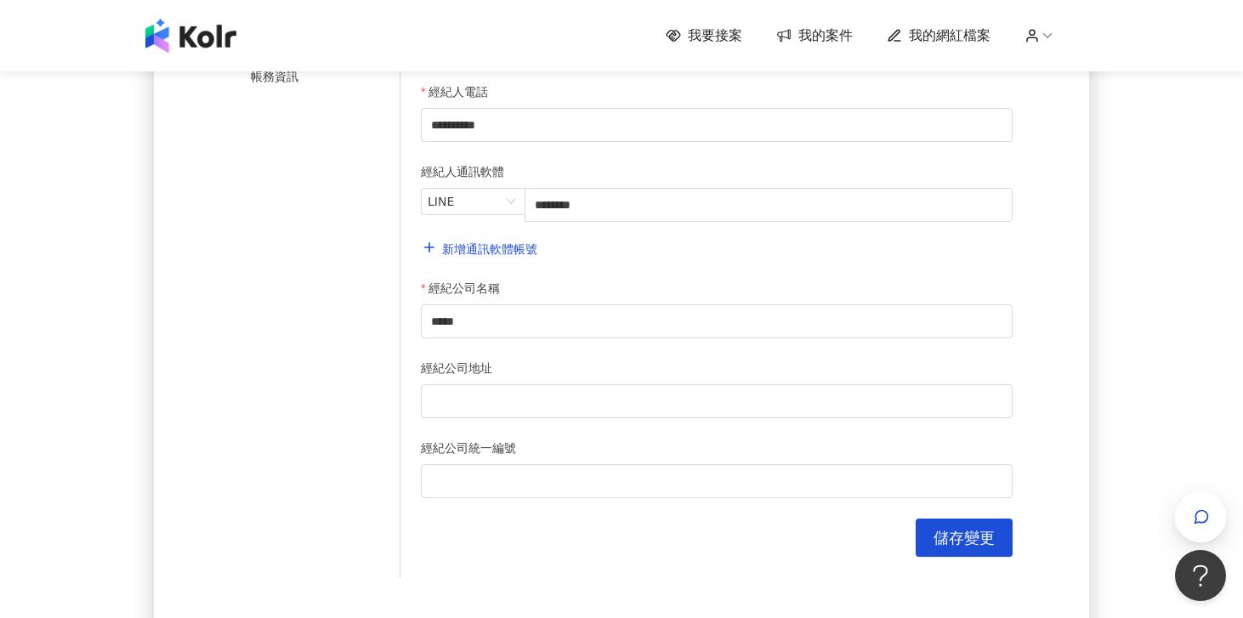
scroll to position [349, 0]
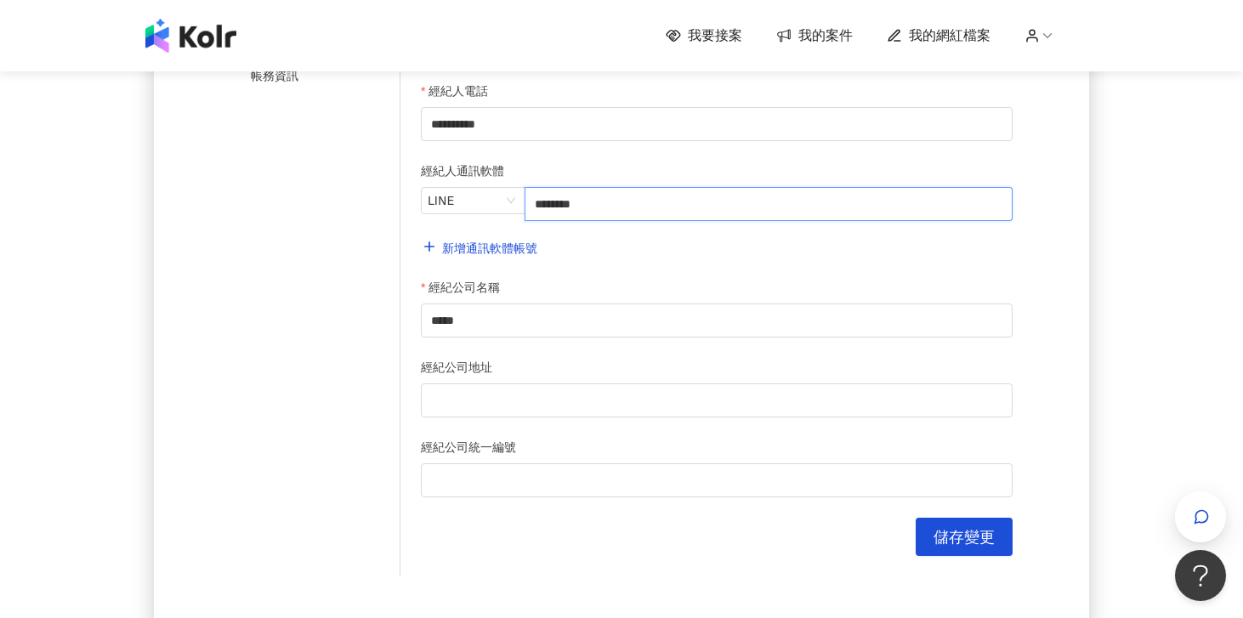
click at [589, 221] on input "********" at bounding box center [769, 204] width 488 height 34
type input "*"
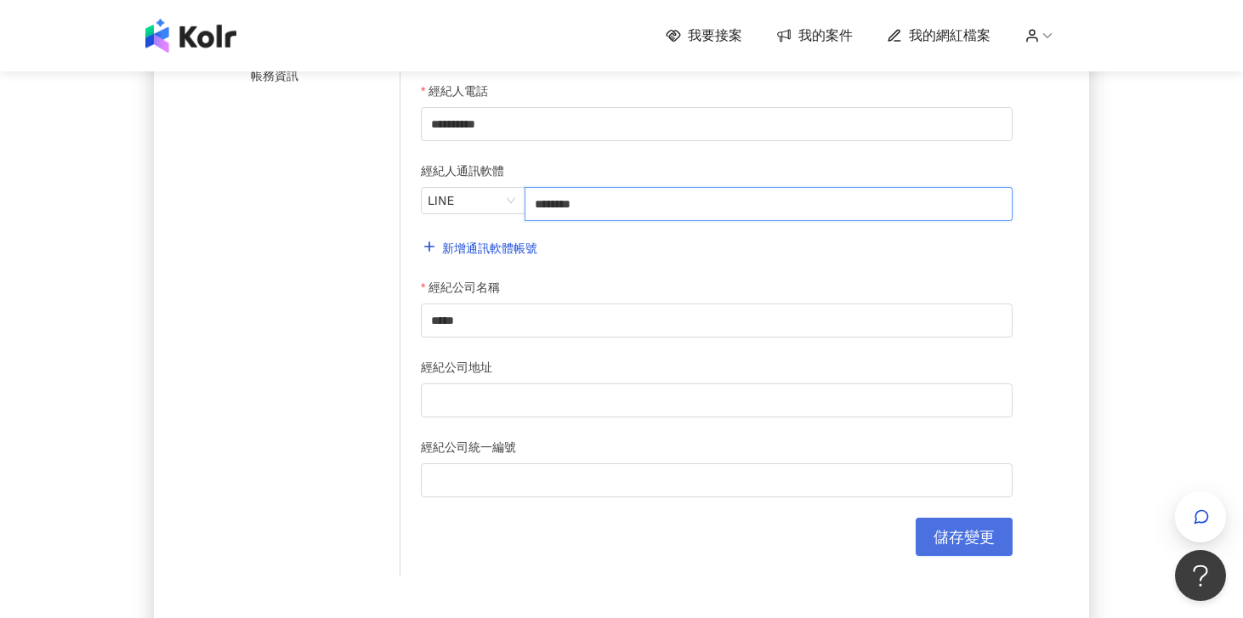
type input "********"
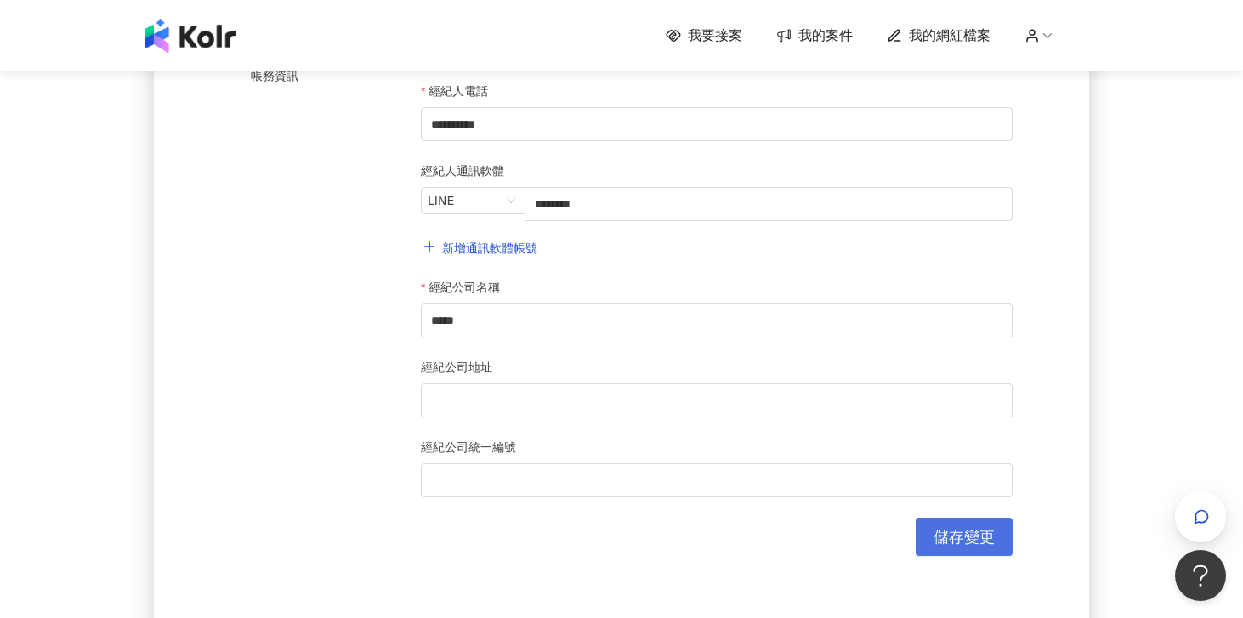
click at [958, 543] on span "儲存變更" at bounding box center [964, 537] width 61 height 19
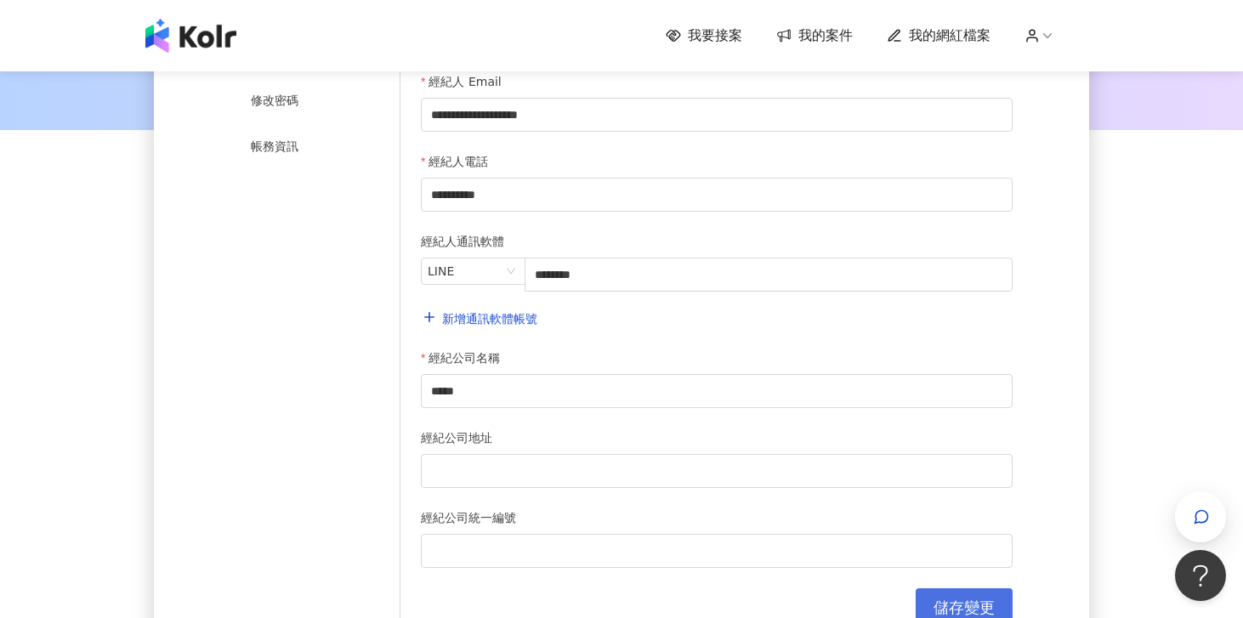
scroll to position [182, 0]
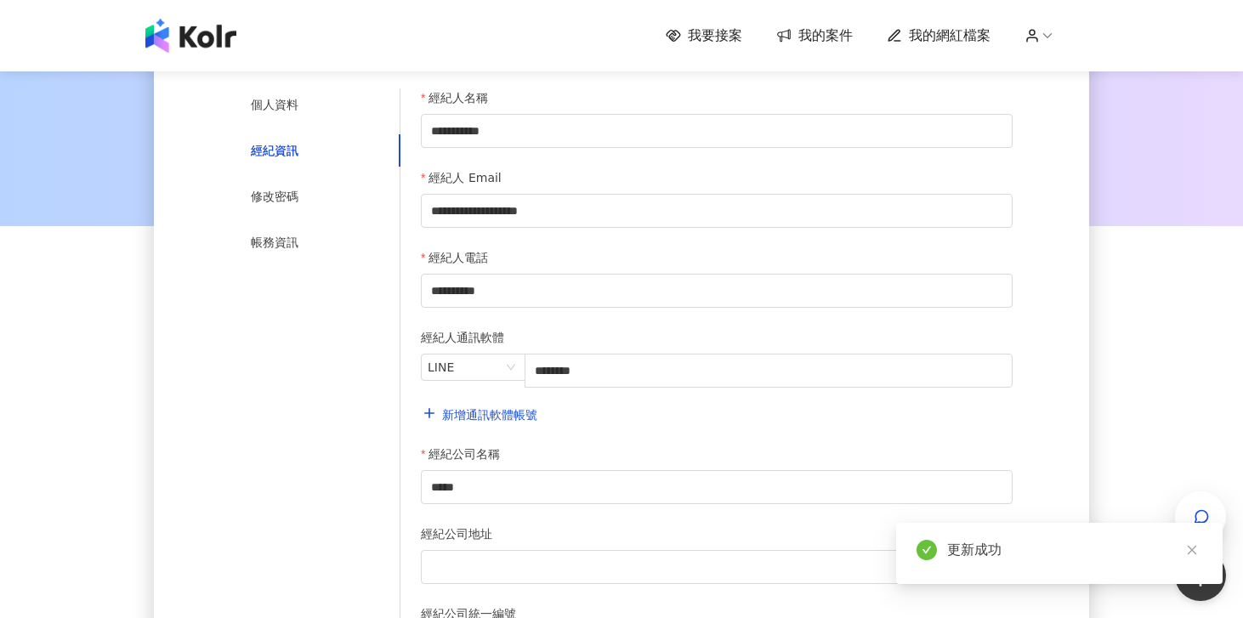
click at [931, 40] on span "我的網紅檔案" at bounding box center [950, 35] width 82 height 19
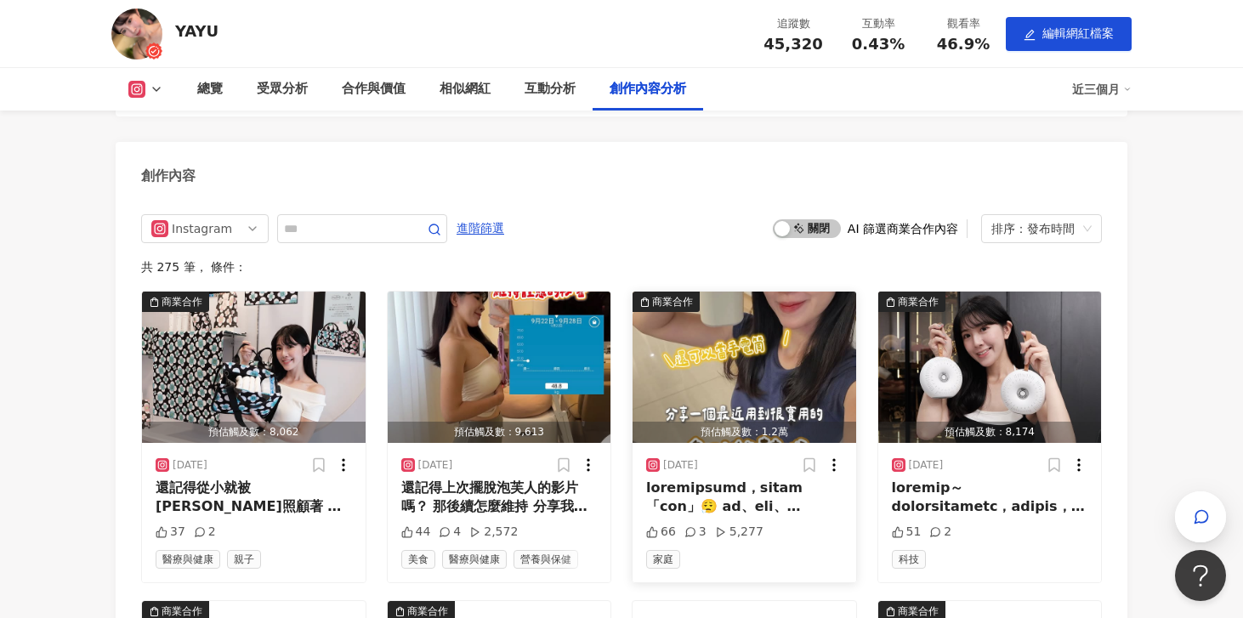
scroll to position [4293, 0]
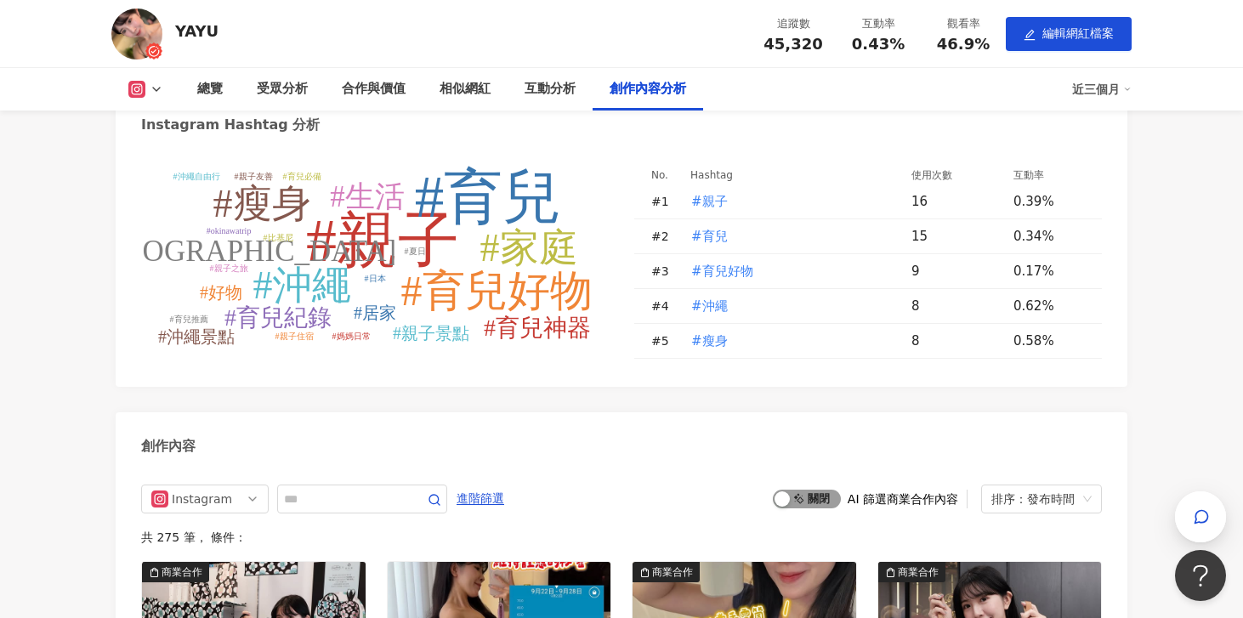
click at [811, 490] on span "啟動 關閉" at bounding box center [807, 499] width 68 height 19
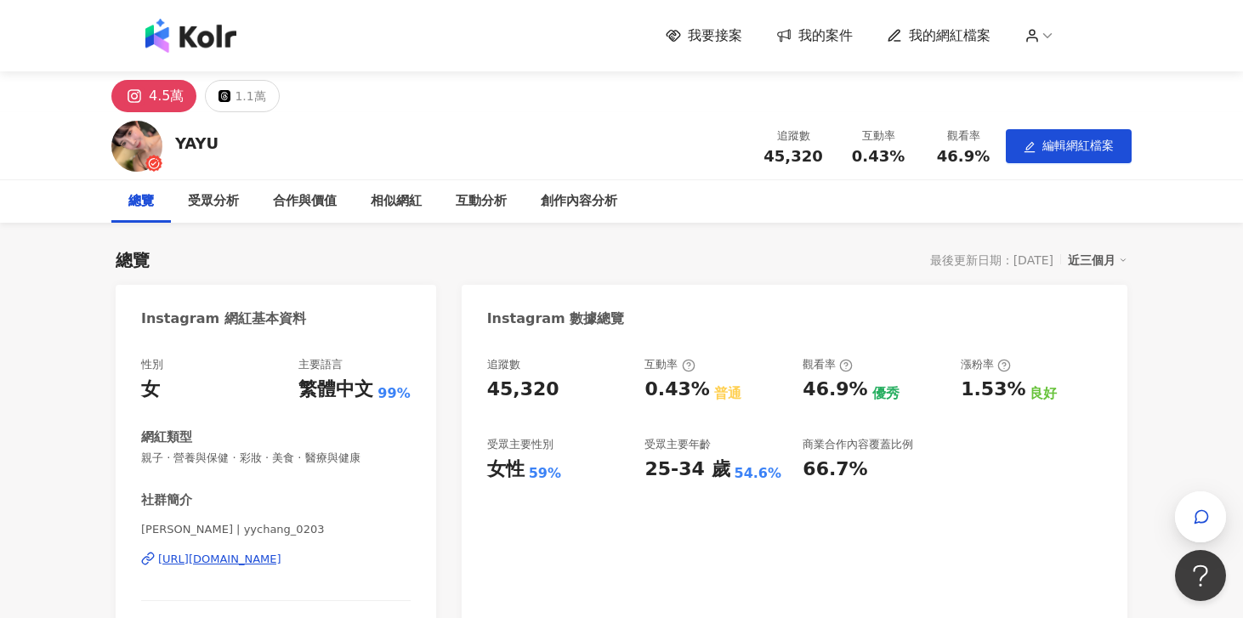
click at [804, 42] on span "我的案件" at bounding box center [826, 35] width 54 height 19
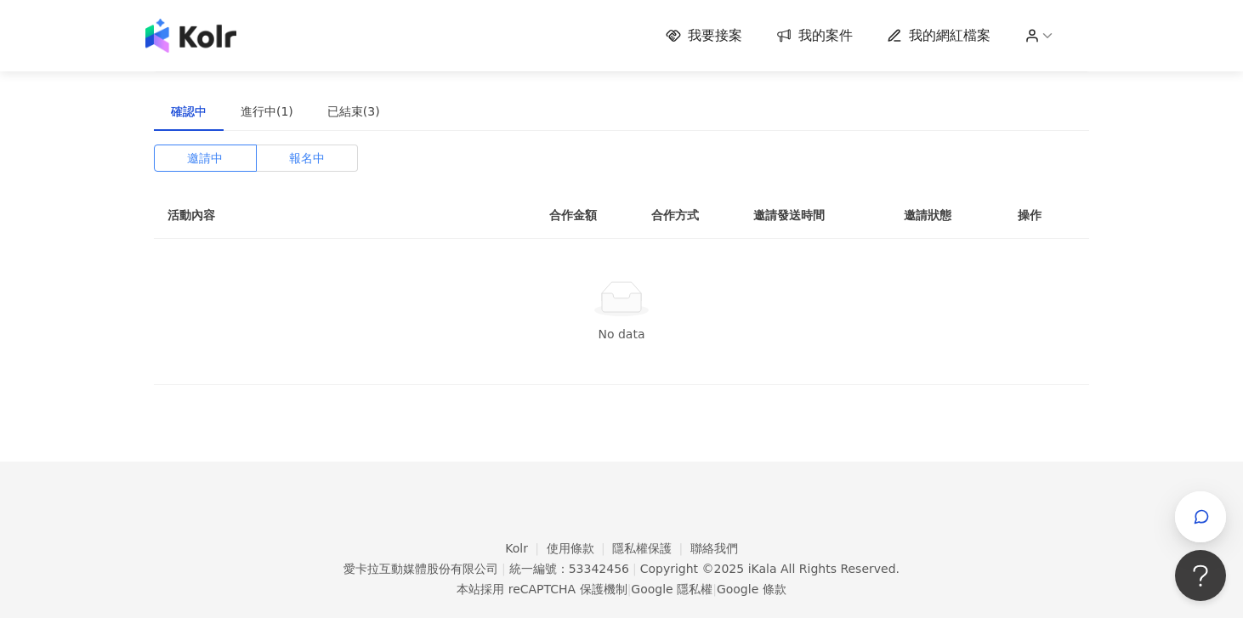
click at [301, 151] on span "報名中" at bounding box center [307, 158] width 36 height 26
click at [226, 165] on label "邀請中" at bounding box center [205, 158] width 103 height 27
click at [249, 119] on div "進行中(1)" at bounding box center [267, 111] width 53 height 19
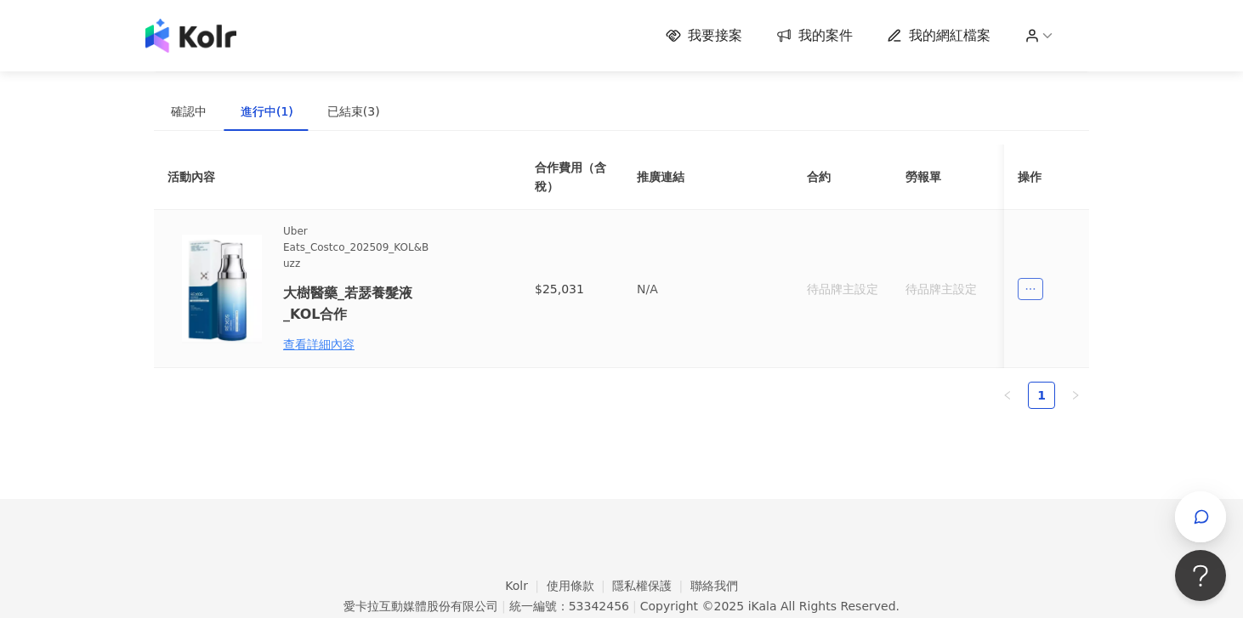
click at [1024, 287] on span "ellipsis" at bounding box center [1031, 289] width 26 height 22
click at [1039, 355] on li "傳訊" at bounding box center [1061, 366] width 80 height 34
click at [1032, 298] on span "ellipsis" at bounding box center [1031, 289] width 26 height 22
click at [1060, 363] on div "傳訊" at bounding box center [1062, 365] width 60 height 19
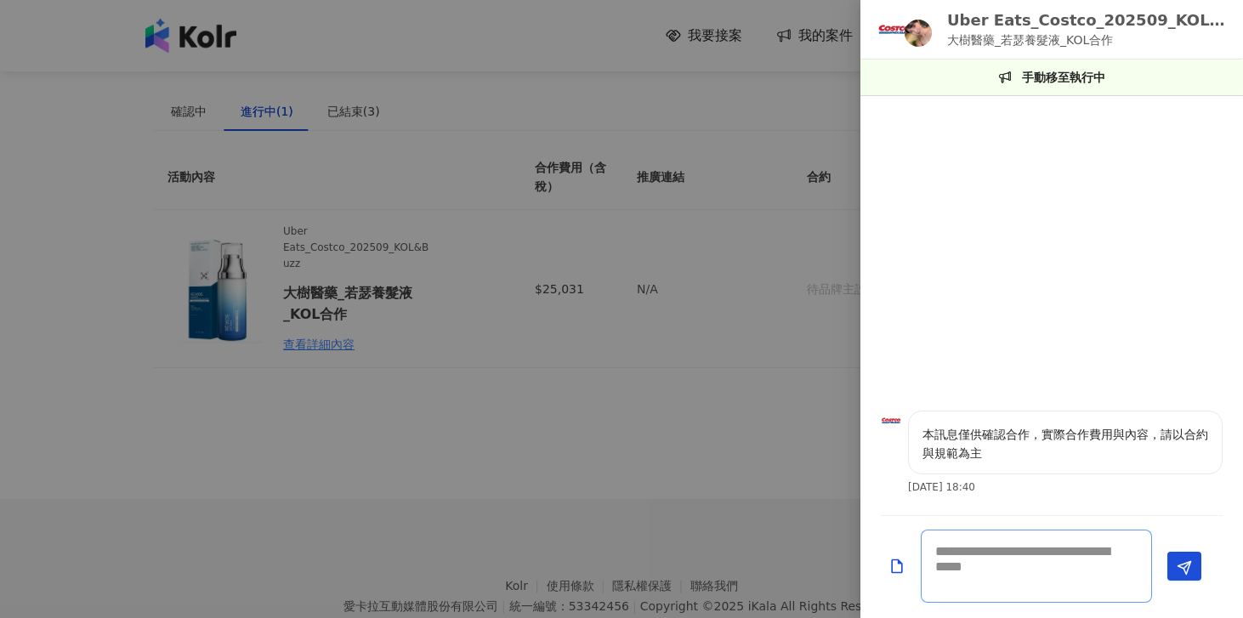
click at [970, 558] on textarea at bounding box center [1036, 566] width 231 height 73
click at [892, 572] on icon "Add a file" at bounding box center [896, 566] width 11 height 14
click at [737, 206] on div at bounding box center [621, 309] width 1243 height 618
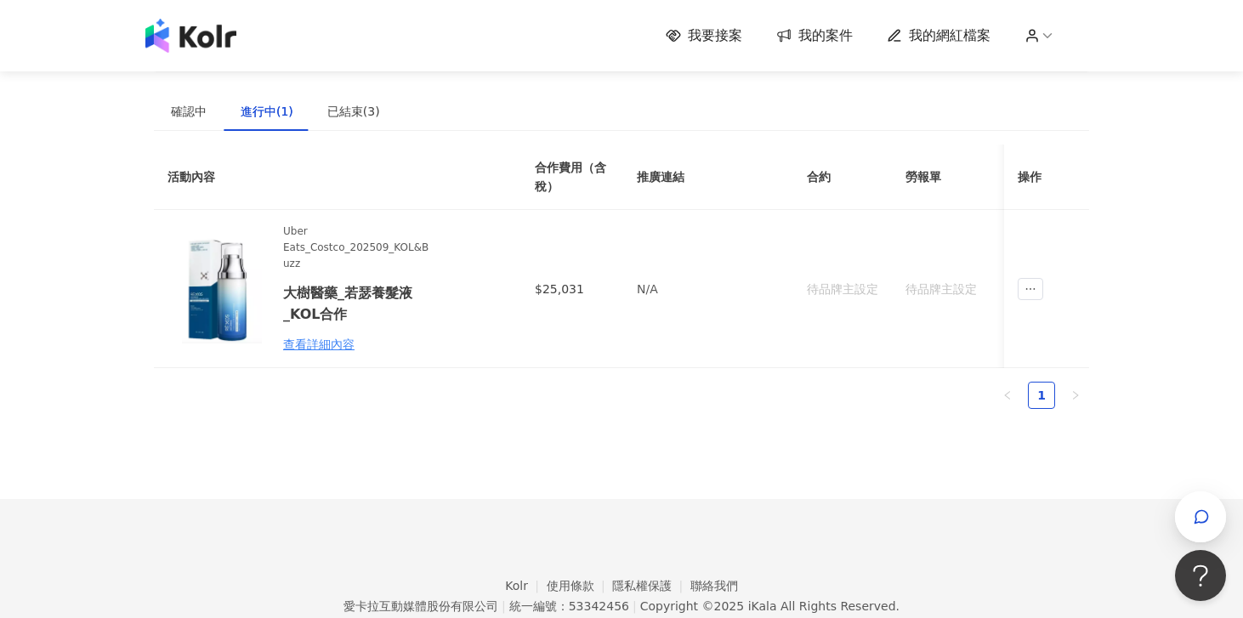
click at [1038, 44] on div "我要接案 我的案件 我的網紅檔案" at bounding box center [878, 35] width 424 height 19
click at [1038, 37] on icon at bounding box center [1032, 35] width 15 height 15
click at [1062, 103] on link "帳務資訊" at bounding box center [1083, 101] width 48 height 14
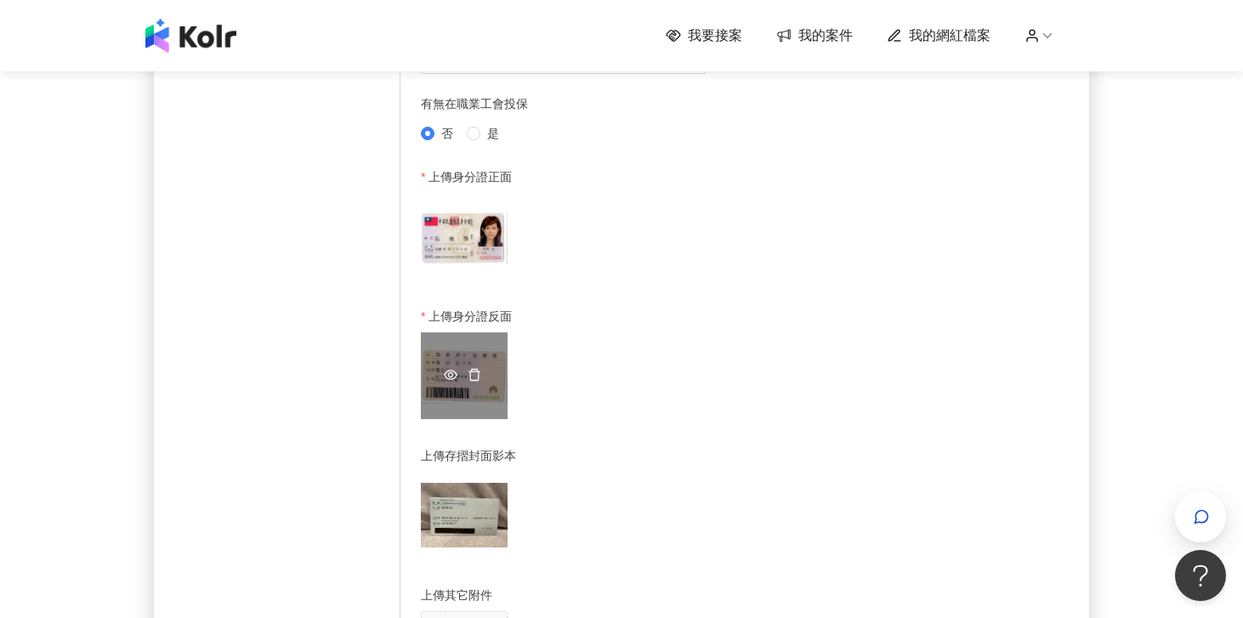
scroll to position [809, 0]
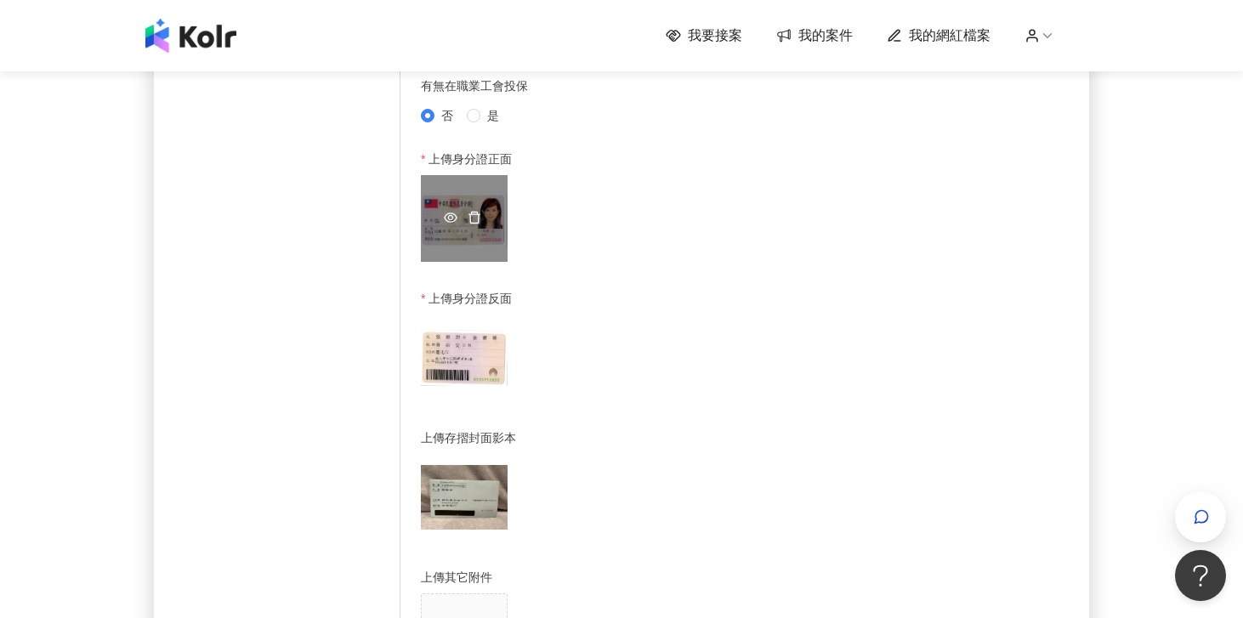
click at [475, 220] on icon "delete" at bounding box center [475, 218] width 12 height 12
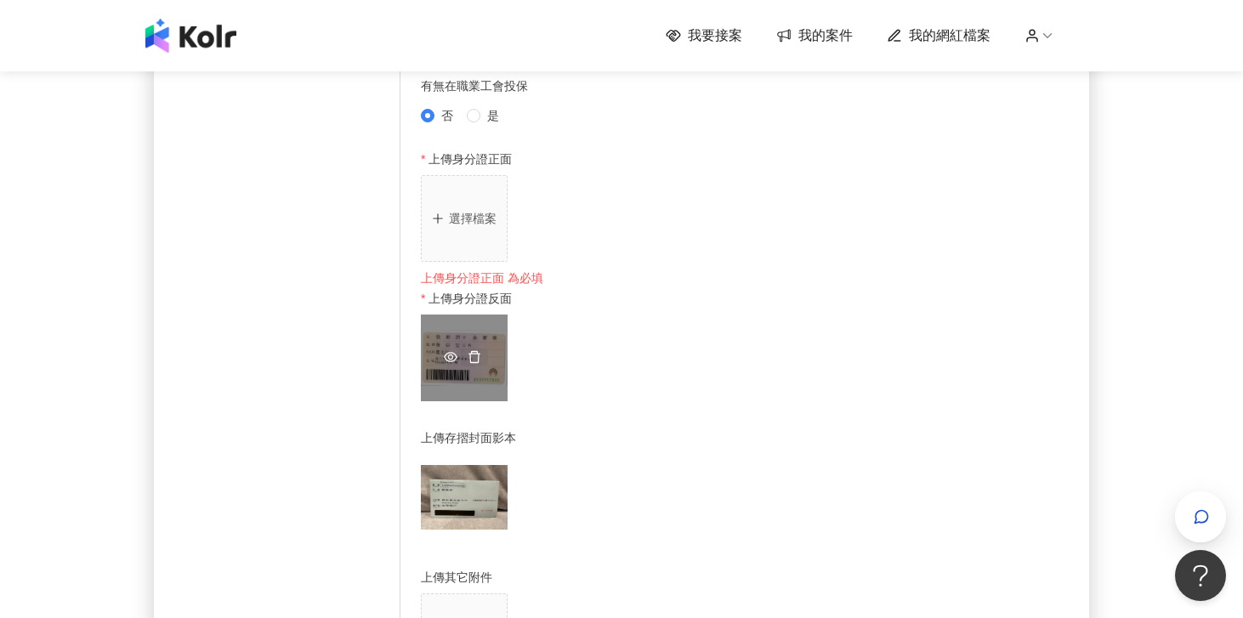
click at [469, 361] on icon "delete" at bounding box center [475, 357] width 14 height 14
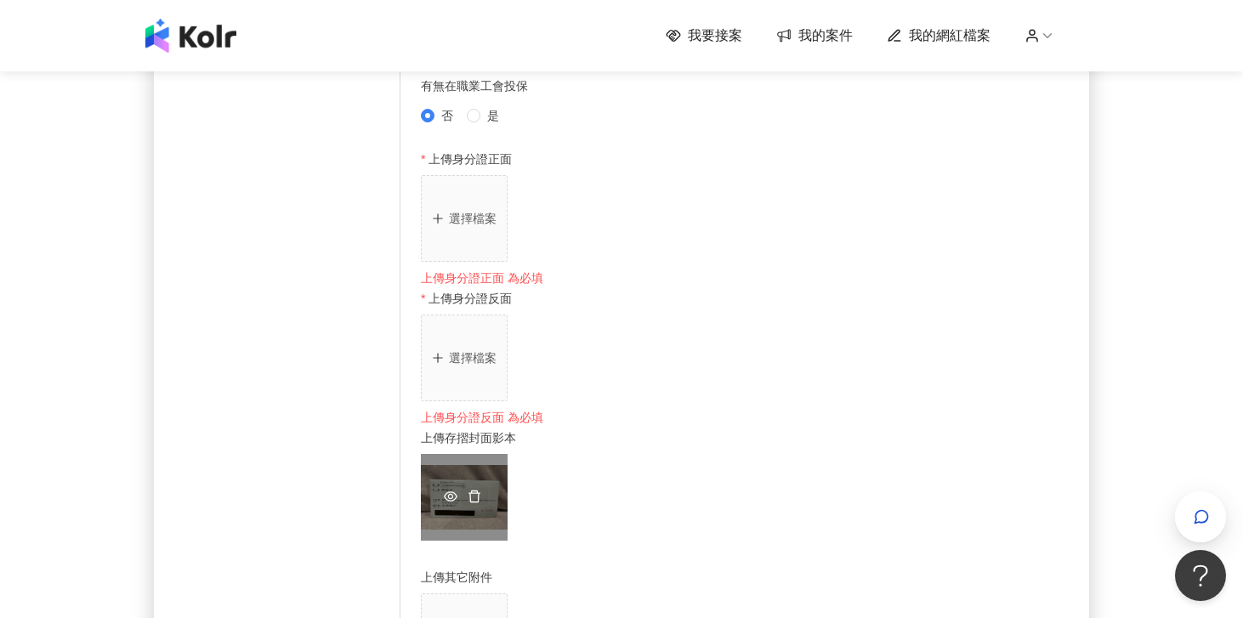
click at [472, 500] on icon "delete" at bounding box center [475, 497] width 12 height 12
click at [454, 208] on button "選擇檔案" at bounding box center [464, 218] width 87 height 87
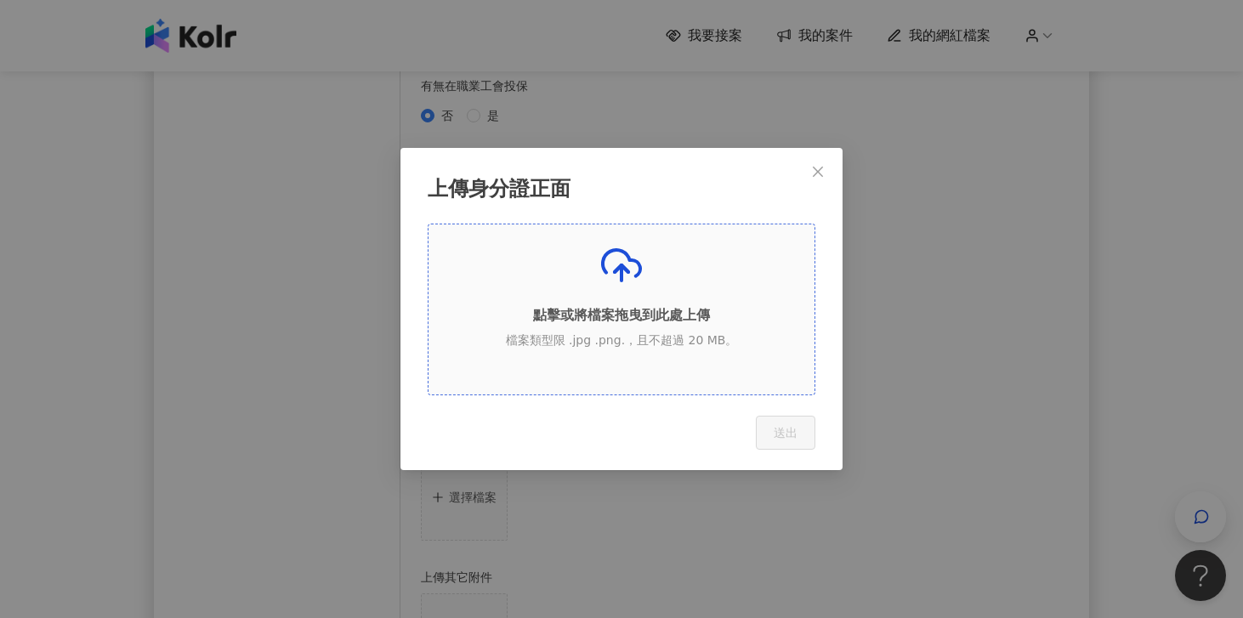
click at [614, 309] on p "點擊或將檔案拖曳到此處上傳" at bounding box center [622, 315] width 386 height 19
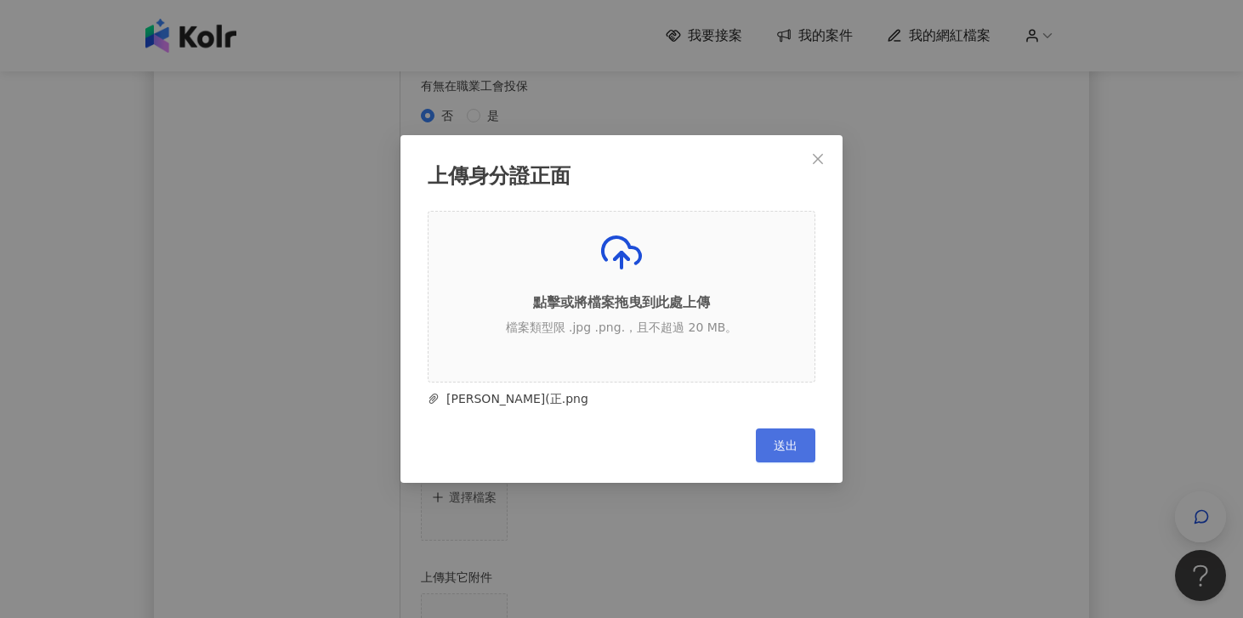
click at [780, 454] on button "送出" at bounding box center [786, 446] width 60 height 34
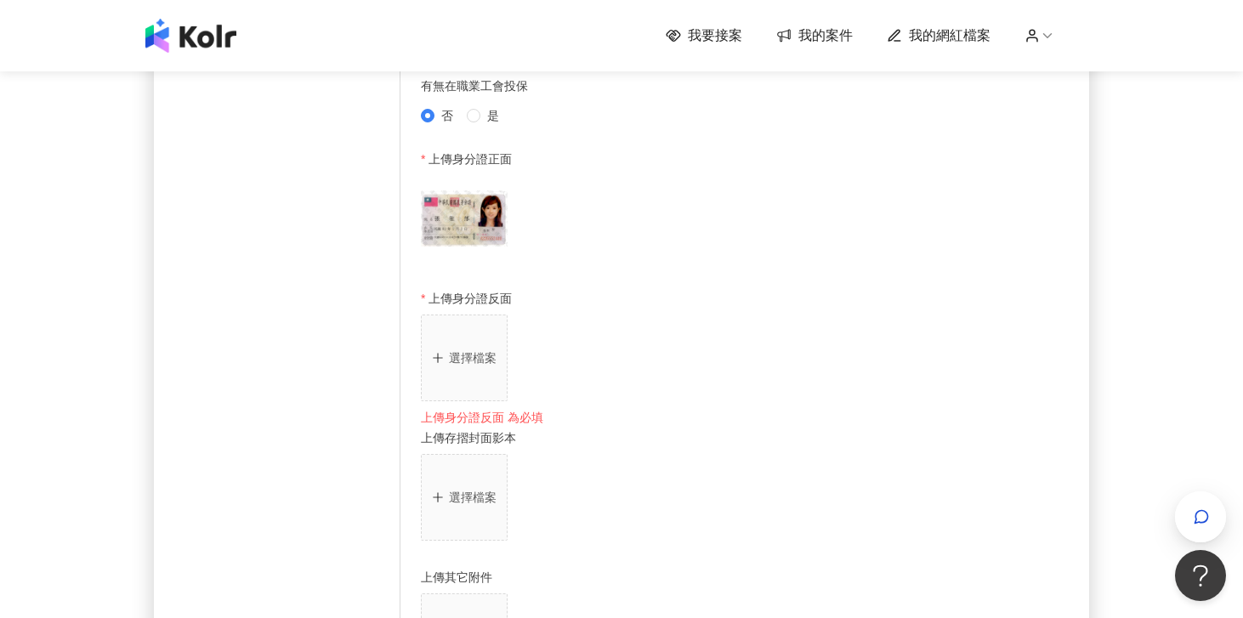
click at [455, 386] on button "選擇檔案" at bounding box center [464, 358] width 87 height 87
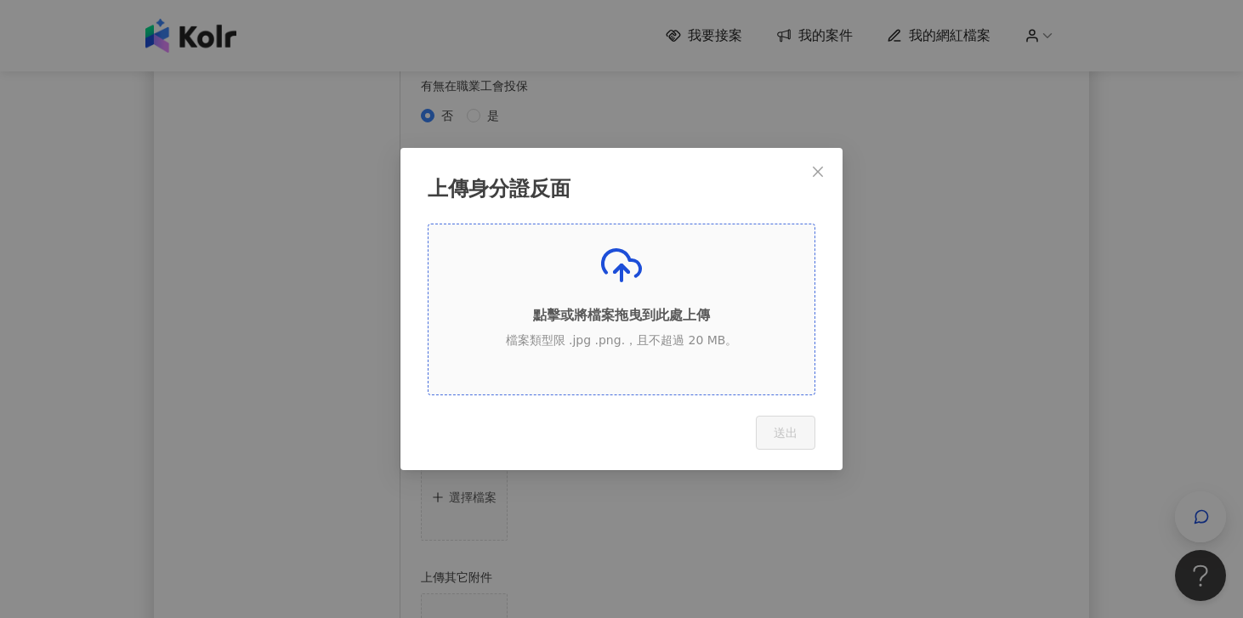
click at [632, 324] on p "點擊或將檔案拖曳到此處上傳" at bounding box center [622, 315] width 386 height 19
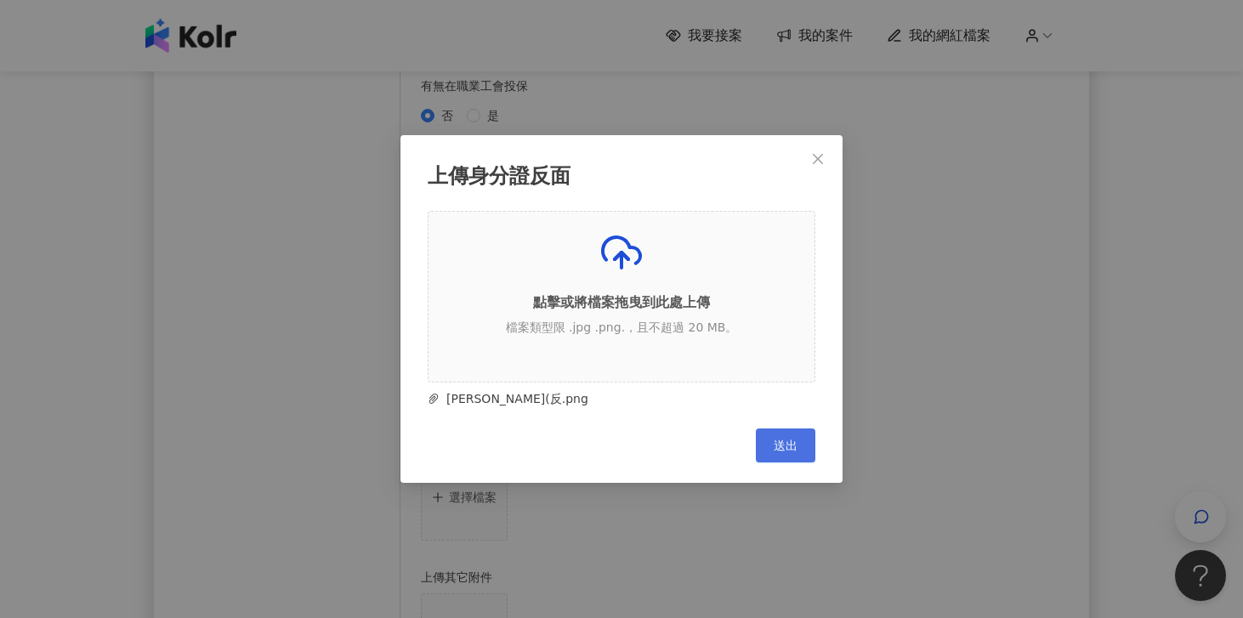
click at [793, 443] on span "送出" at bounding box center [786, 446] width 24 height 14
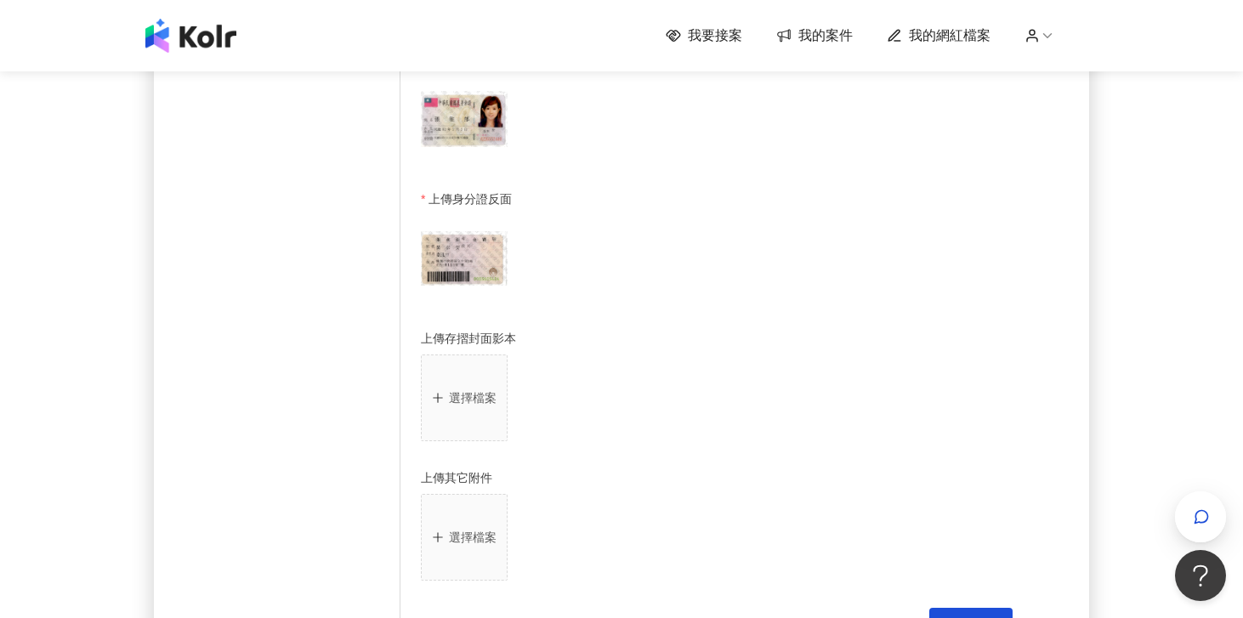
scroll to position [988, 0]
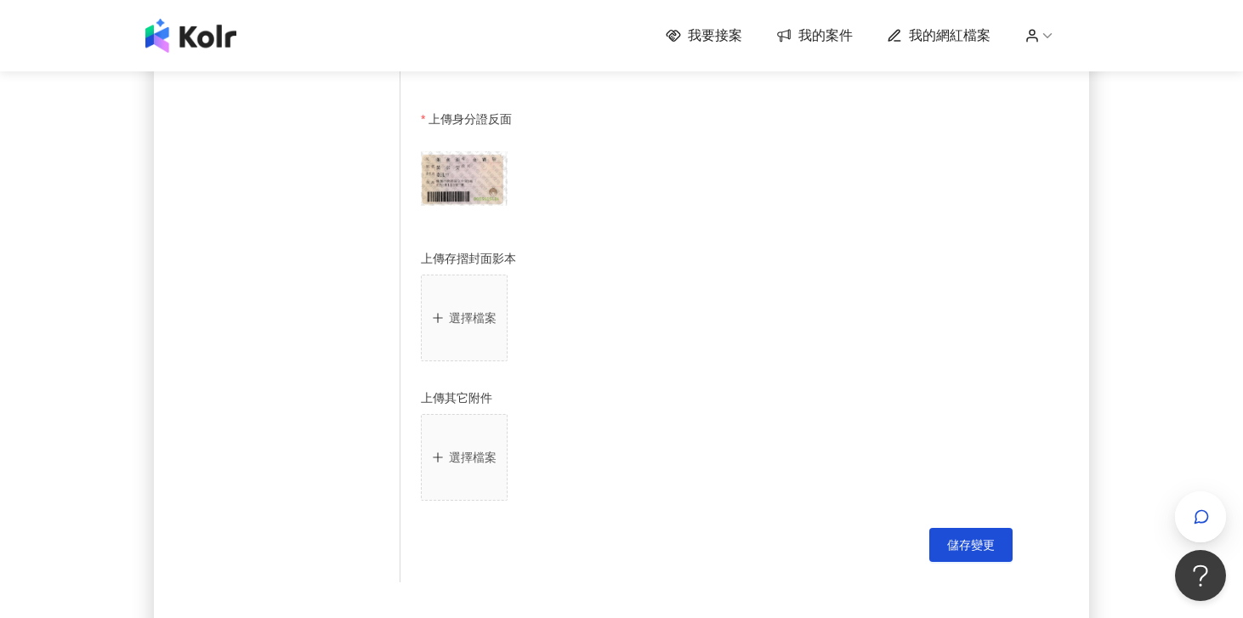
click at [433, 313] on button "選擇檔案" at bounding box center [464, 318] width 87 height 87
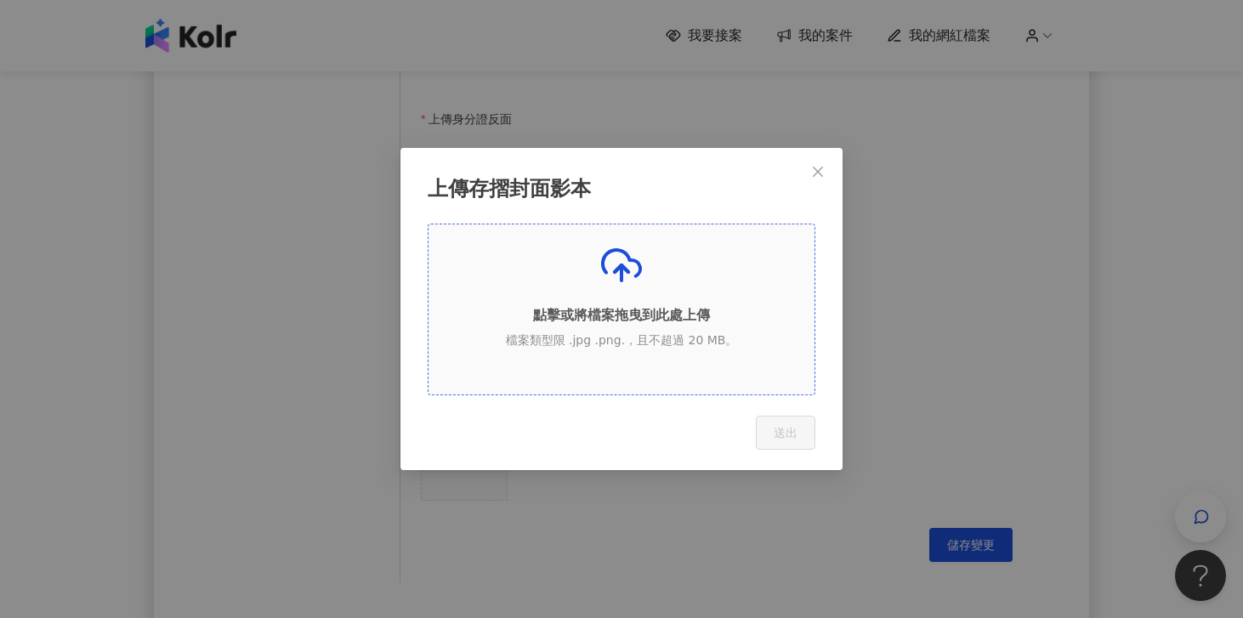
click at [572, 299] on div "點擊或將檔案拖曳到此處上傳 檔案類型限 .jpg .png.，且不超過 20 MB。" at bounding box center [622, 303] width 386 height 116
click at [600, 313] on p "點擊或將檔案拖曳到此處上傳" at bounding box center [622, 315] width 386 height 19
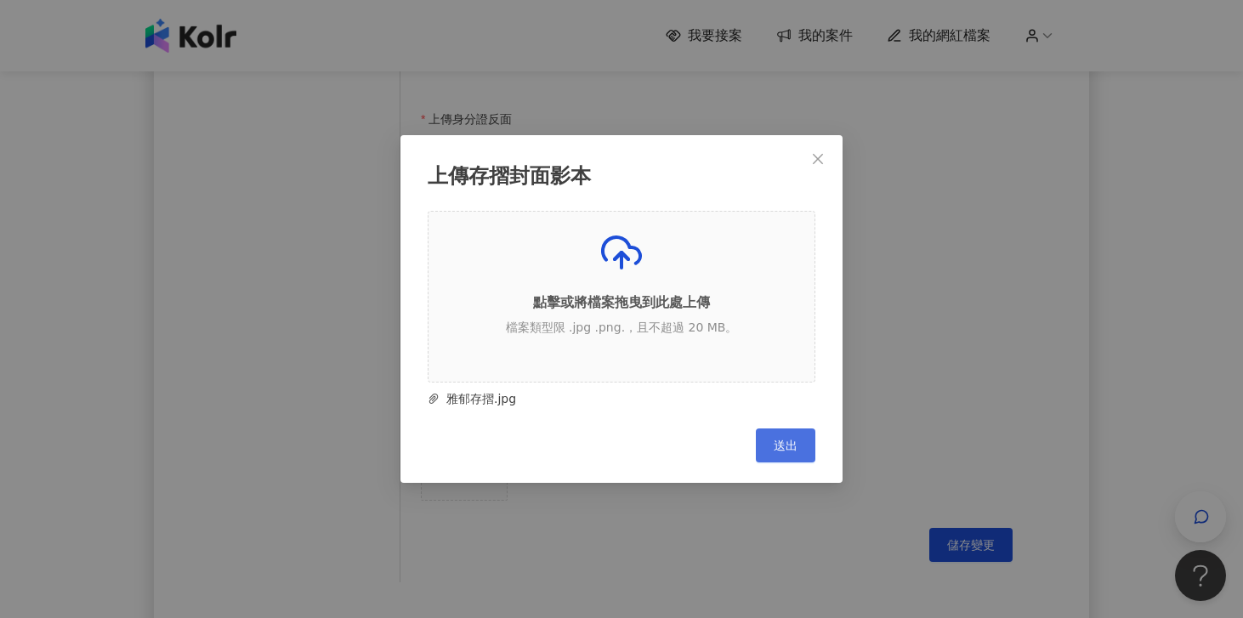
click at [786, 451] on span "送出" at bounding box center [786, 446] width 24 height 14
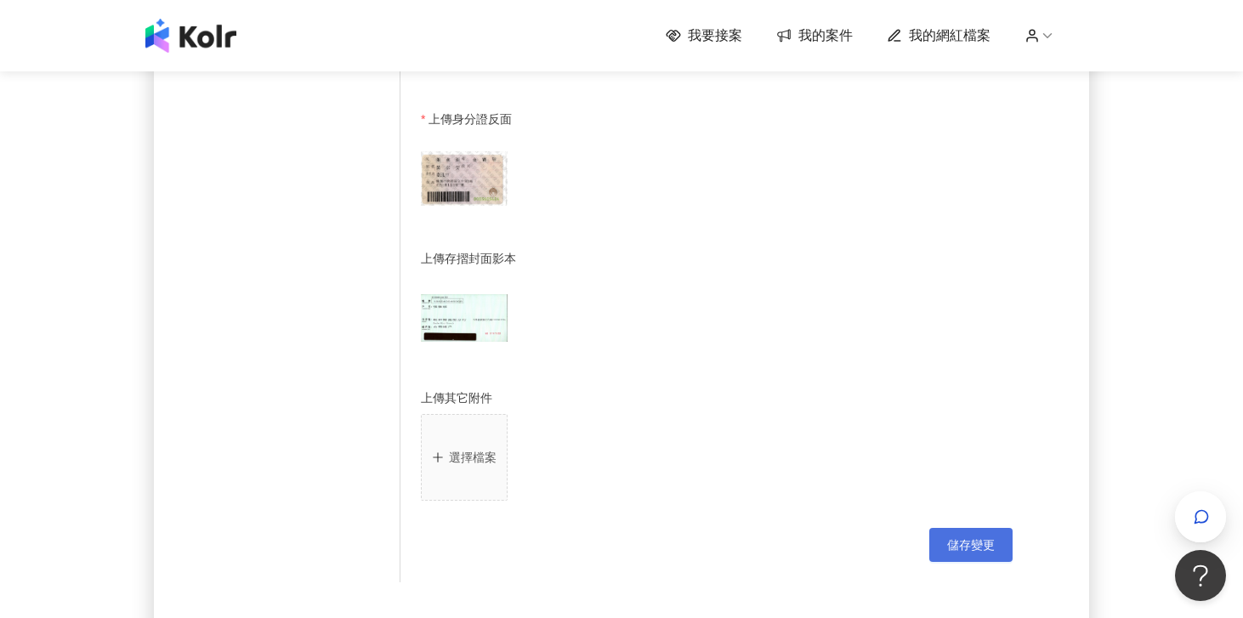
click at [991, 552] on span "儲存變更" at bounding box center [971, 545] width 48 height 14
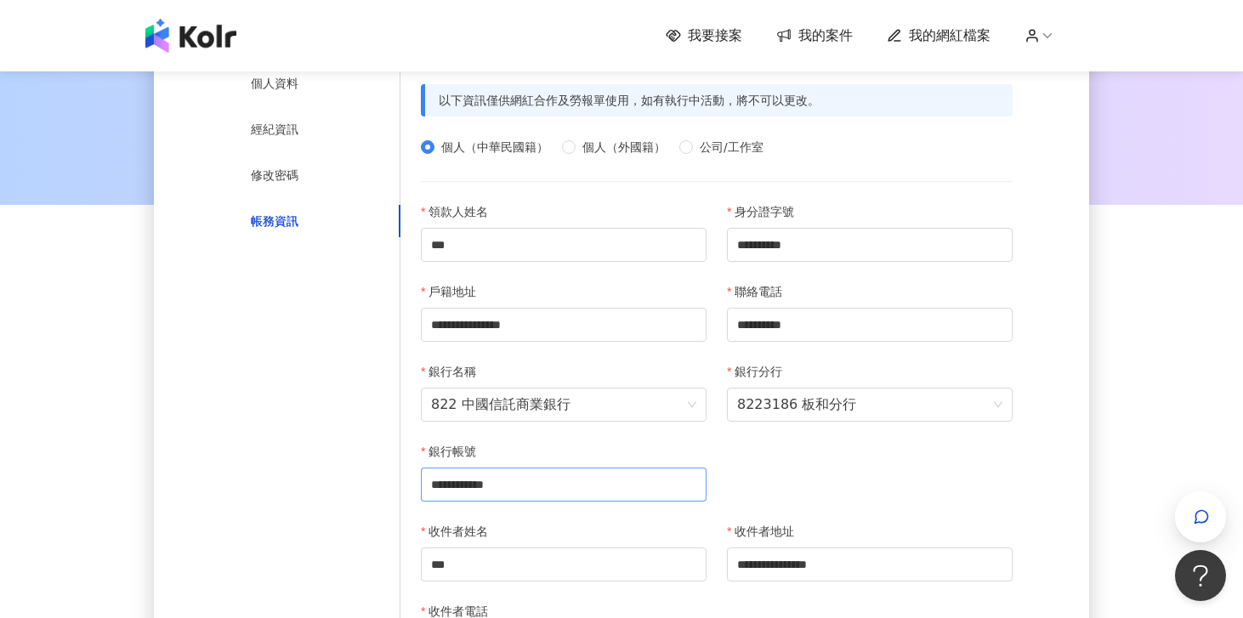
scroll to position [0, 0]
